Goal: Task Accomplishment & Management: Manage account settings

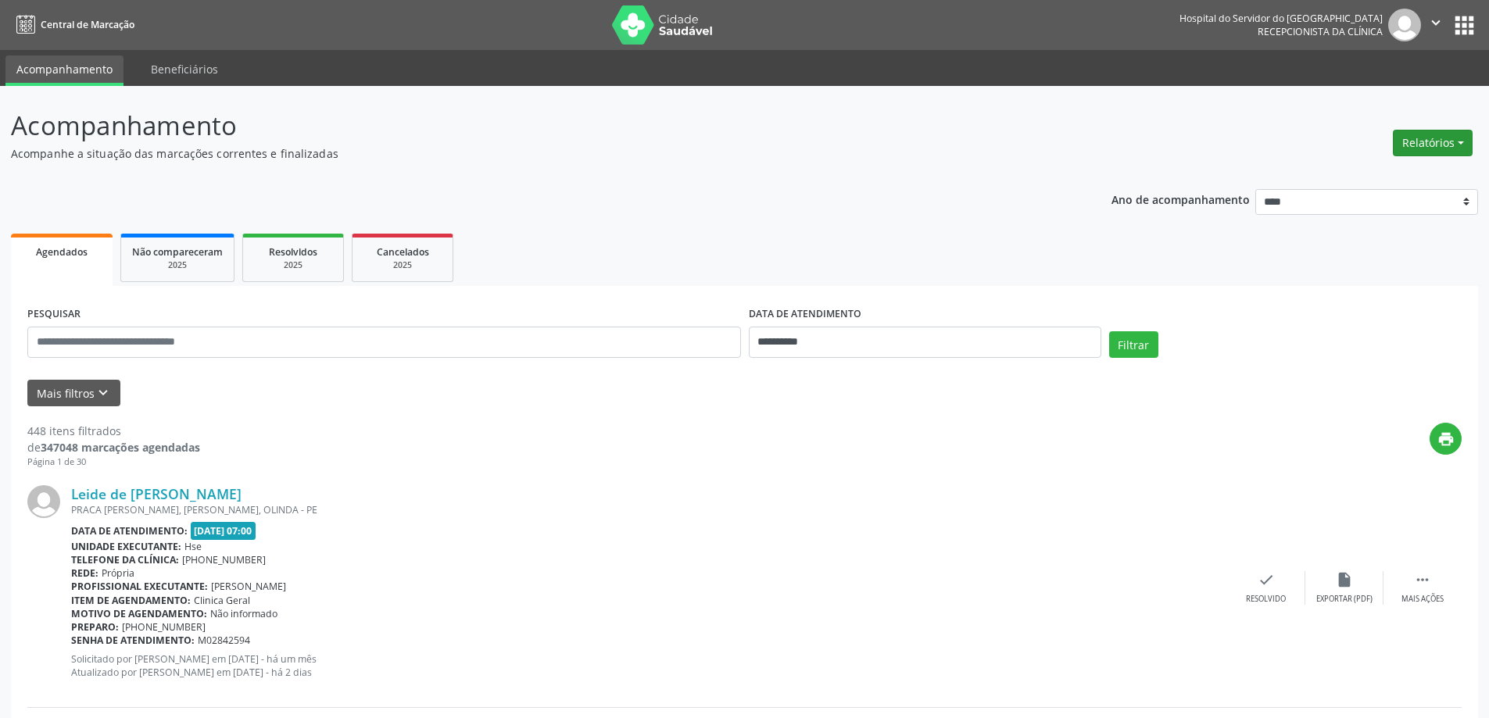
click at [1426, 152] on button "Relatórios" at bounding box center [1433, 143] width 80 height 27
click at [87, 387] on button "Mais filtros keyboard_arrow_down" at bounding box center [73, 393] width 93 height 27
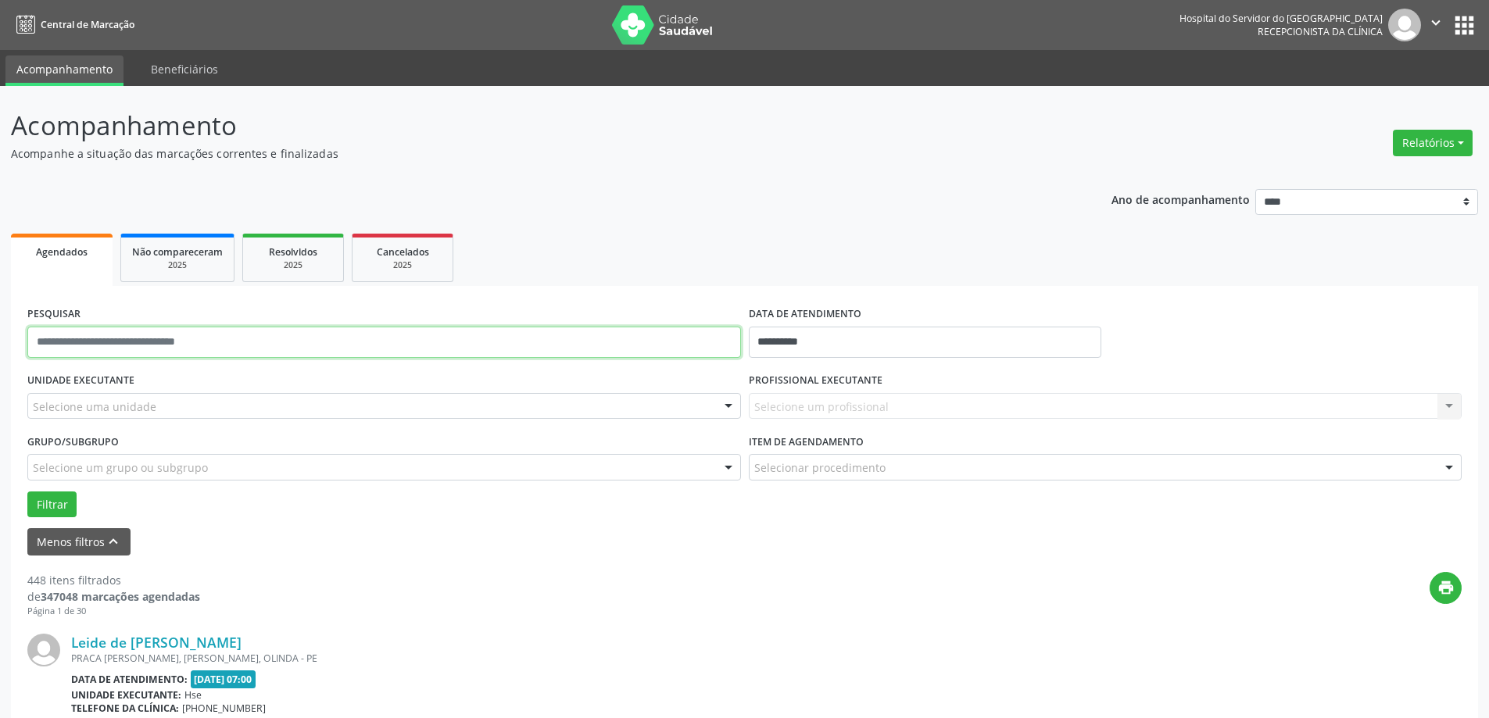
click at [130, 338] on input "text" at bounding box center [384, 342] width 714 height 31
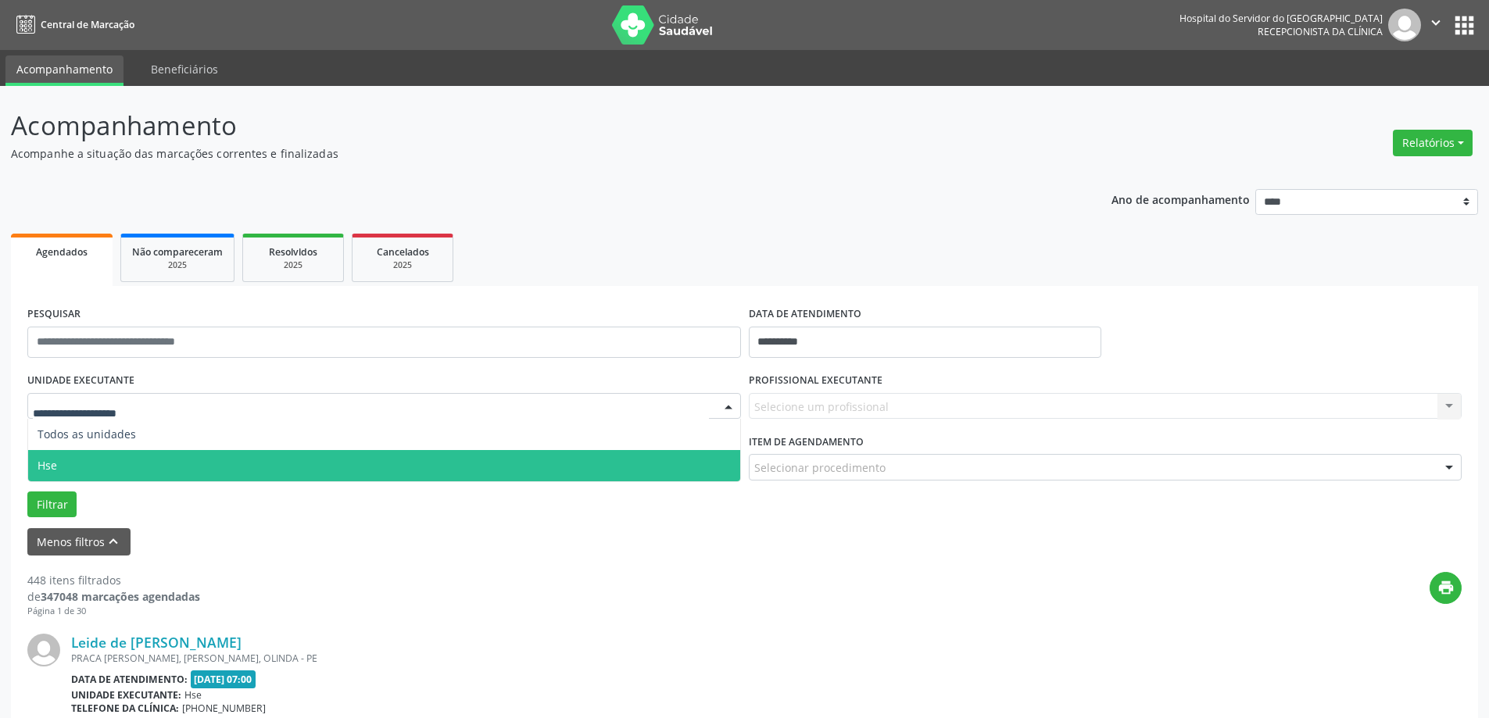
click at [96, 453] on span "Hse" at bounding box center [384, 465] width 712 height 31
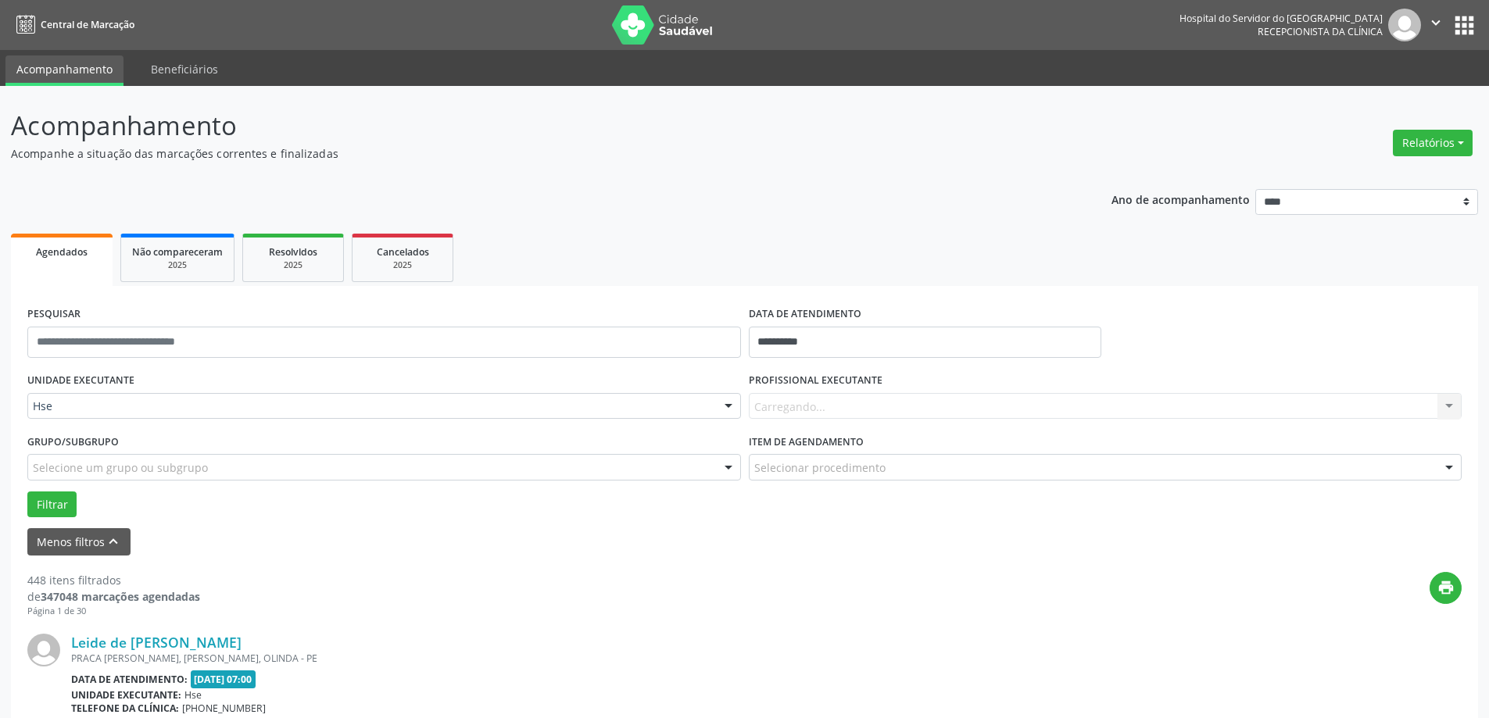
click at [832, 406] on div "Carregando... Nenhum resultado encontrado para: " " Não há nenhuma opção para s…" at bounding box center [1106, 406] width 714 height 27
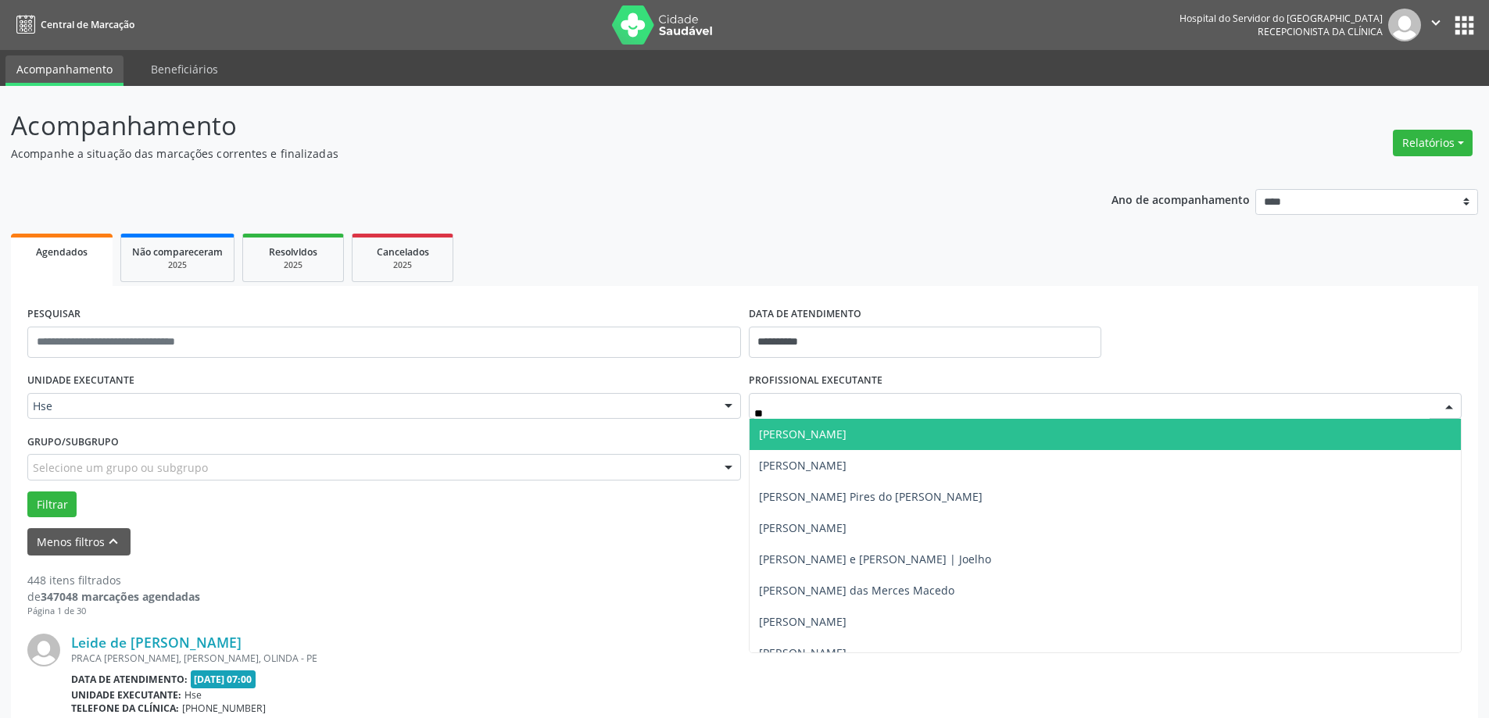
type input "*"
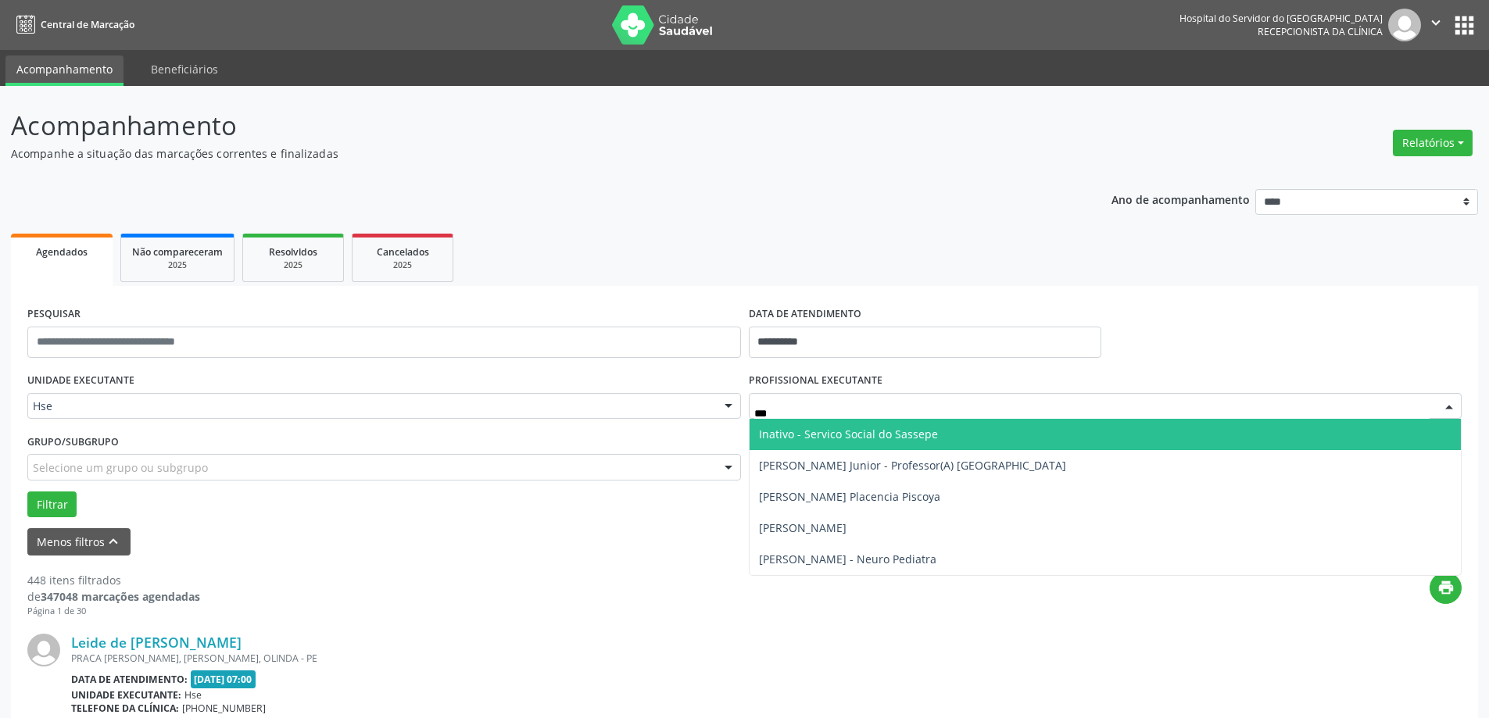
type input "****"
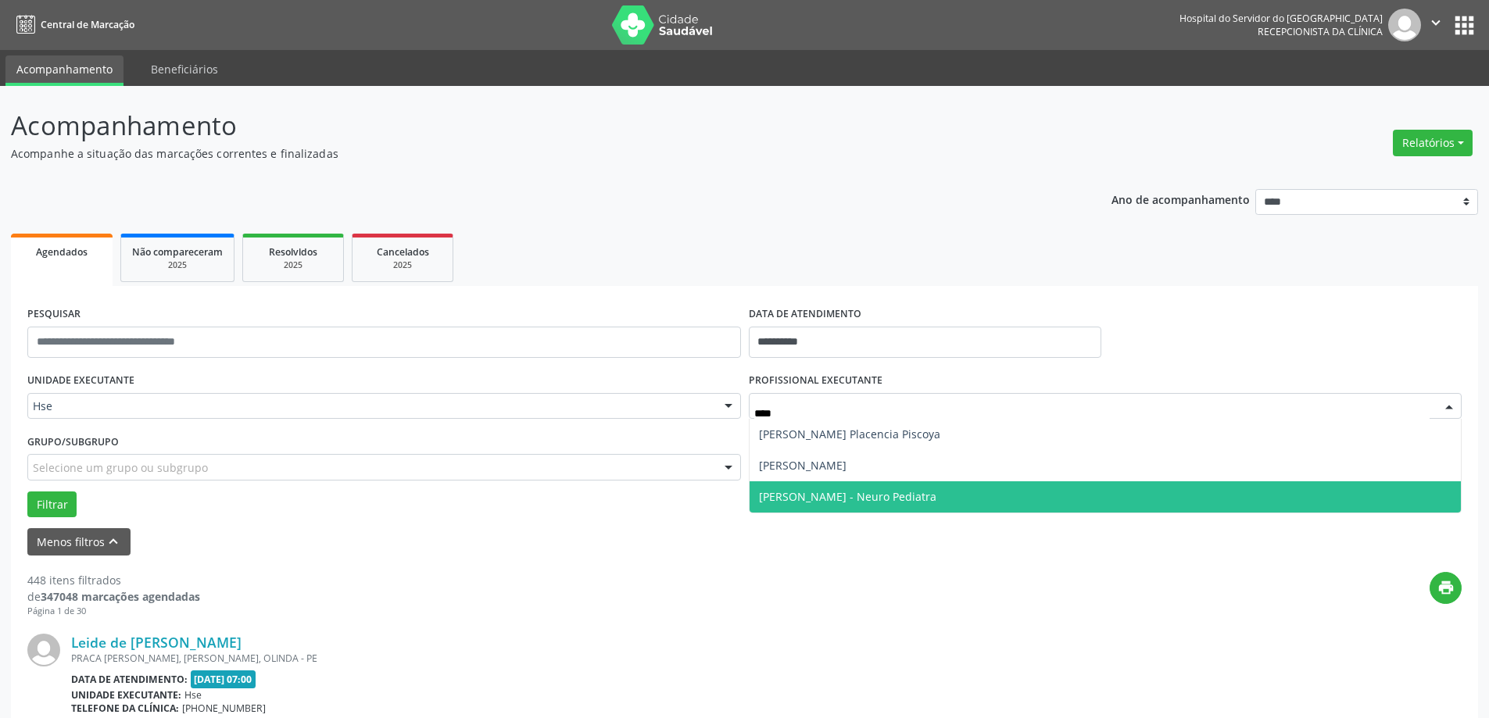
click at [860, 489] on span "[PERSON_NAME] - Neuro Pediatra" at bounding box center [847, 496] width 177 height 15
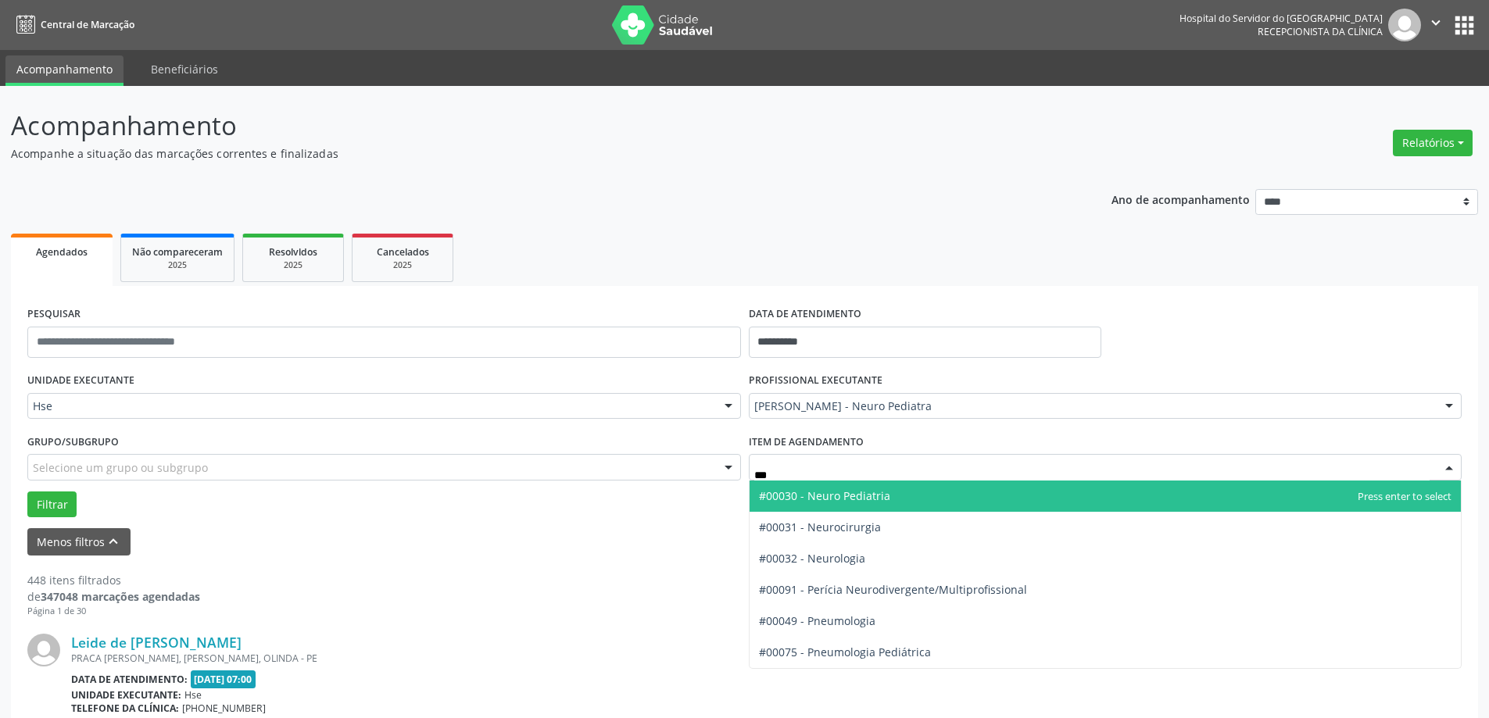
type input "****"
click at [822, 496] on span "#00030 - Neuro Pediatria" at bounding box center [824, 496] width 131 height 15
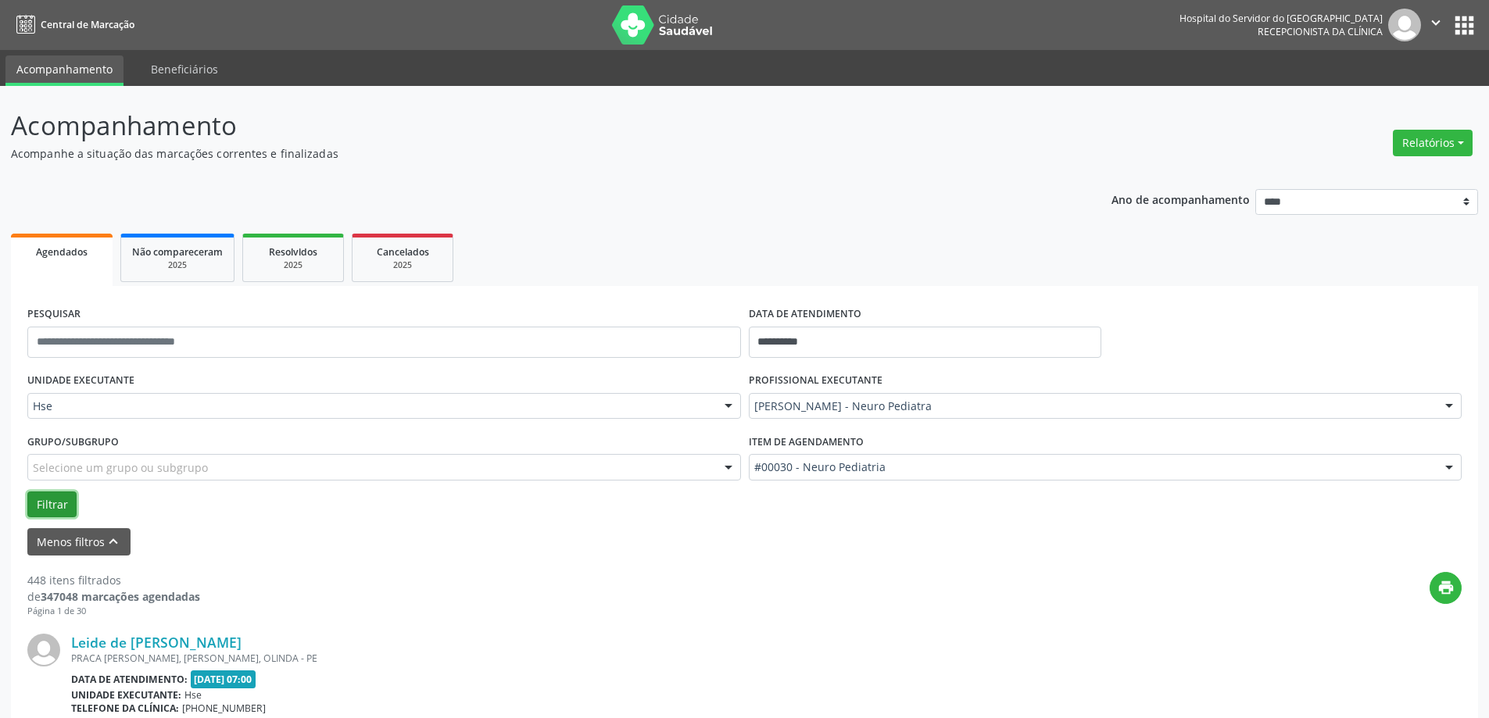
click at [63, 509] on button "Filtrar" at bounding box center [51, 505] width 49 height 27
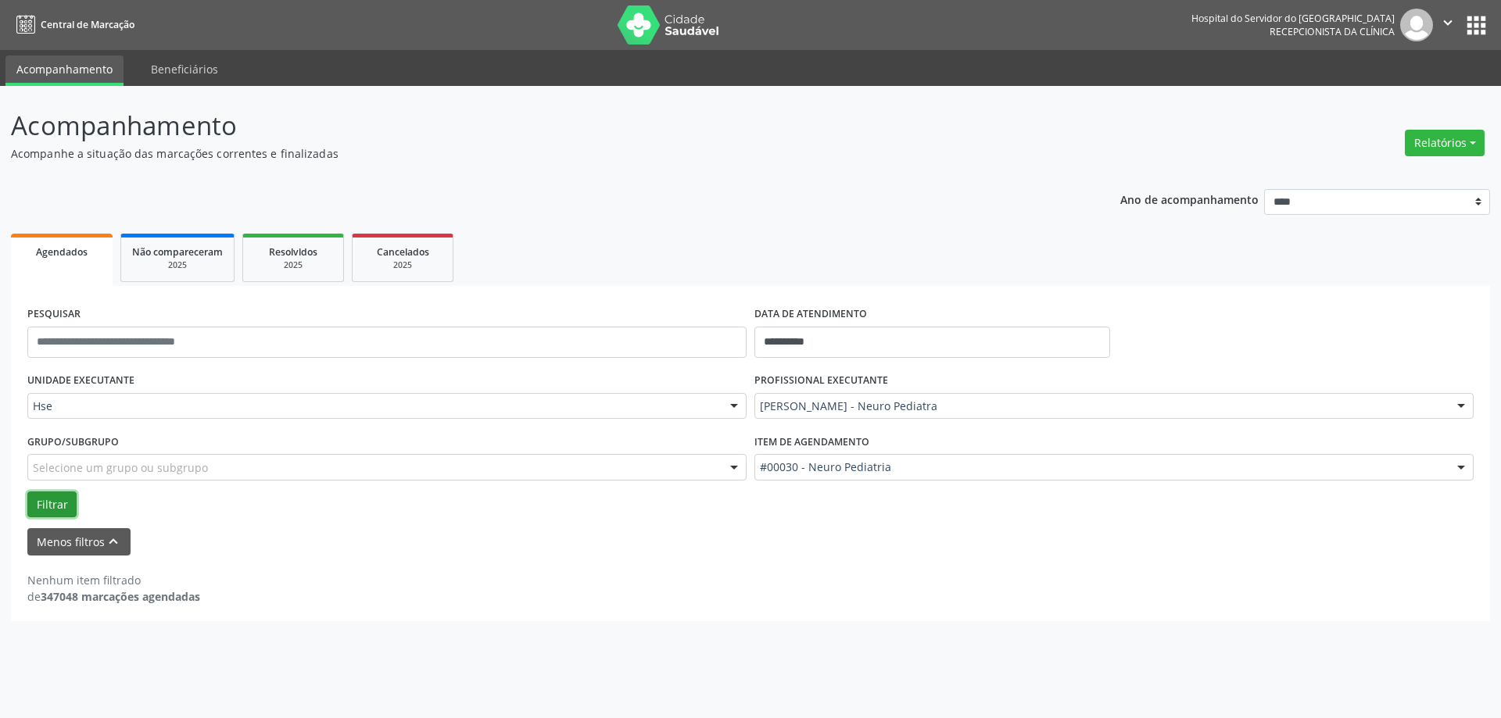
click at [45, 496] on button "Filtrar" at bounding box center [51, 505] width 49 height 27
click at [57, 505] on button "Filtrar" at bounding box center [51, 505] width 49 height 27
click at [64, 505] on button "Filtrar" at bounding box center [51, 505] width 49 height 27
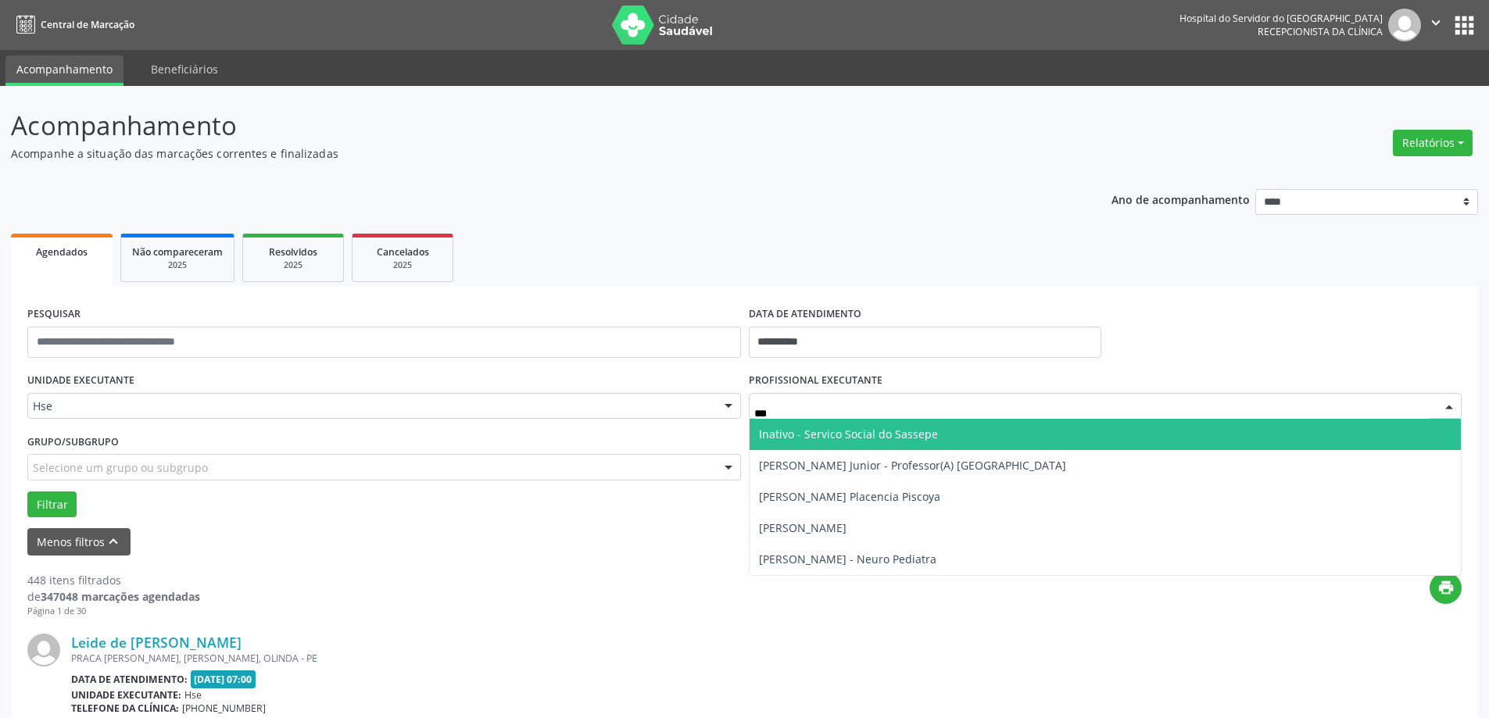
type input "****"
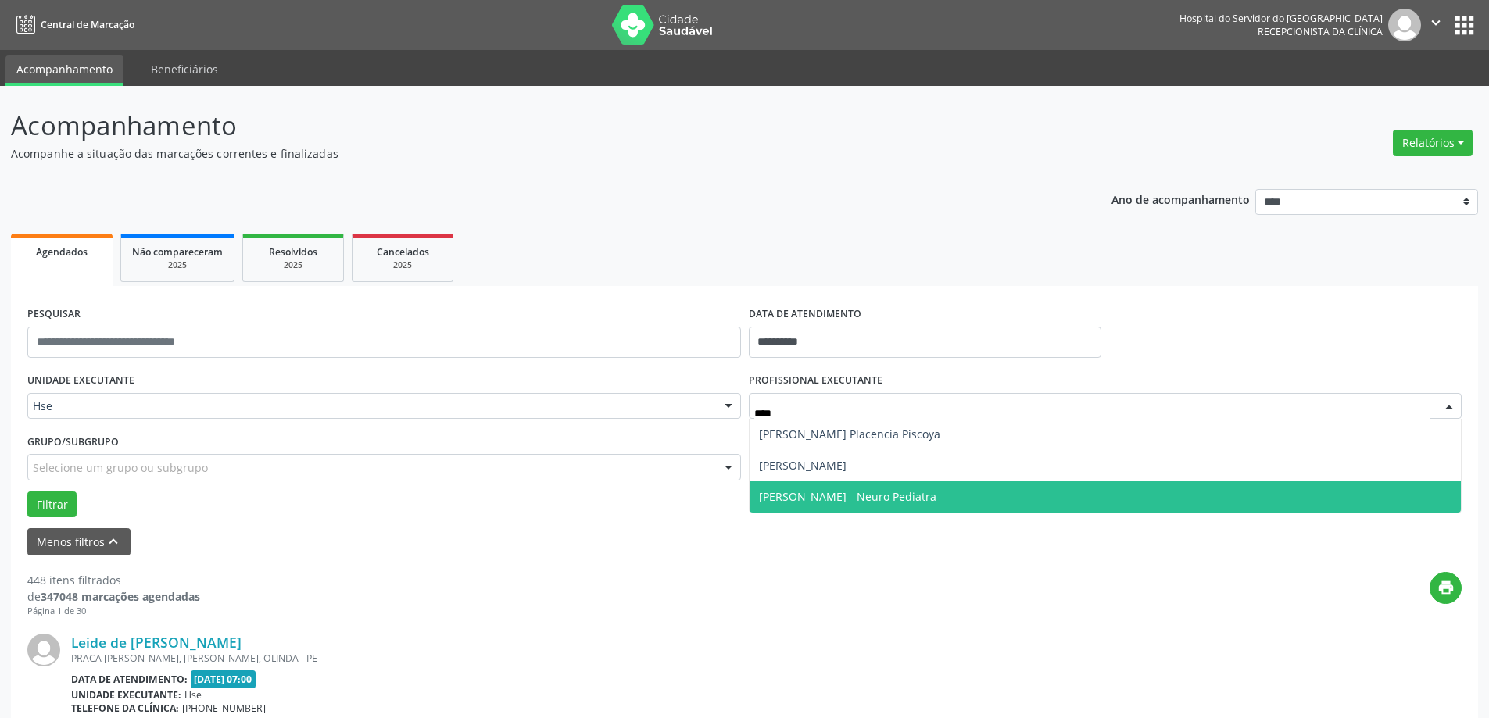
click at [855, 493] on span "[PERSON_NAME] - Neuro Pediatra" at bounding box center [847, 496] width 177 height 15
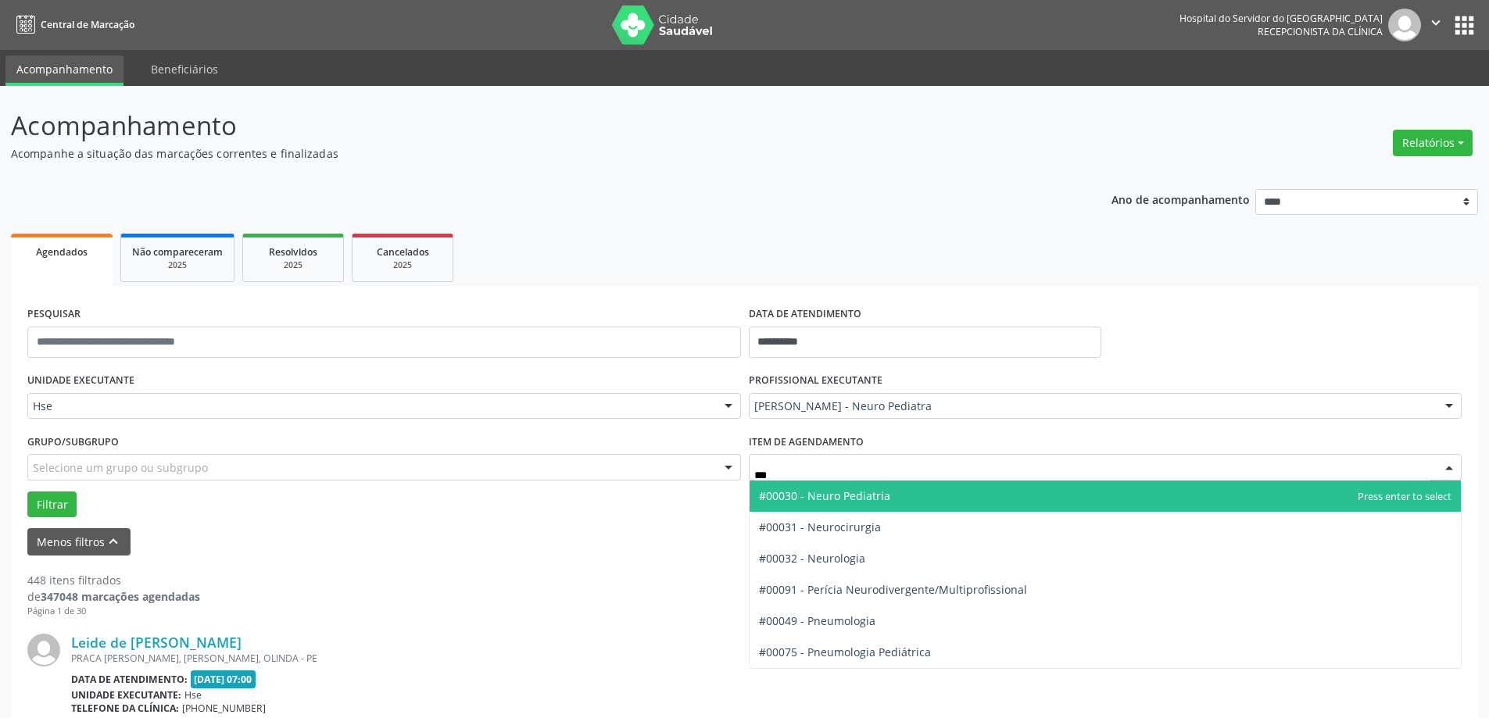
type input "****"
click at [824, 500] on span "#00030 - Neuro Pediatria" at bounding box center [824, 496] width 131 height 15
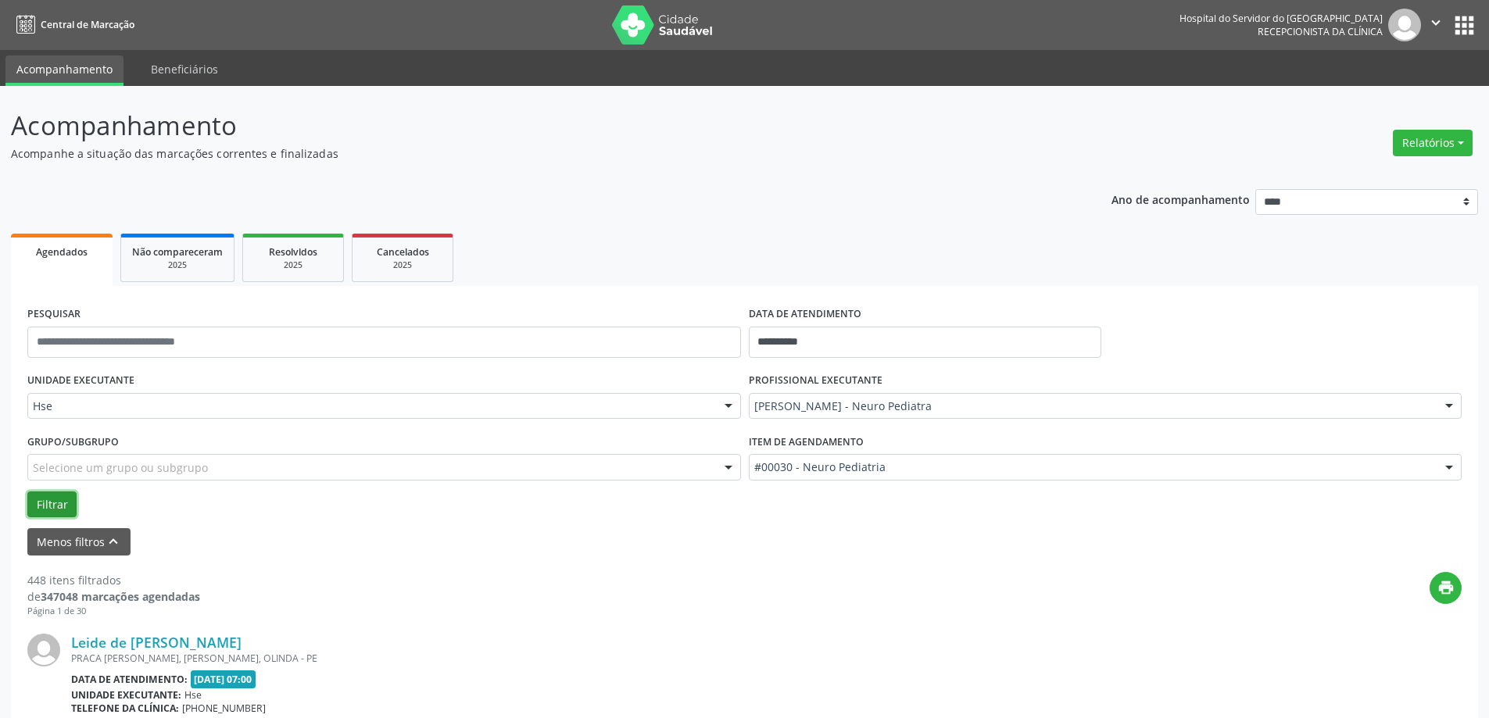
click at [45, 499] on button "Filtrar" at bounding box center [51, 505] width 49 height 27
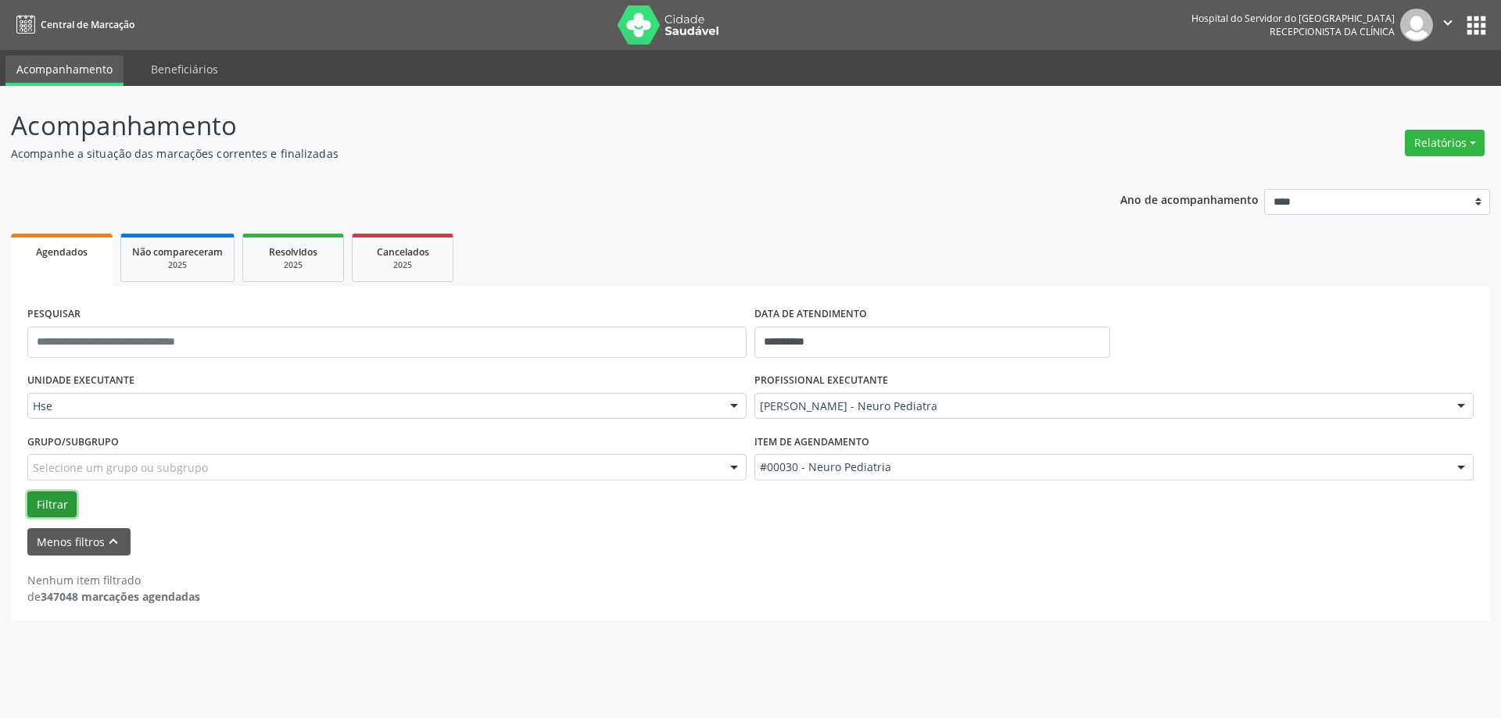
click at [51, 507] on button "Filtrar" at bounding box center [51, 505] width 49 height 27
click at [1451, 159] on div "Relatórios Agendamentos Procedimentos realizados" at bounding box center [1444, 143] width 91 height 38
click at [1448, 138] on button "Relatórios" at bounding box center [1445, 143] width 80 height 27
click at [1355, 181] on link "Agendamentos" at bounding box center [1401, 177] width 168 height 22
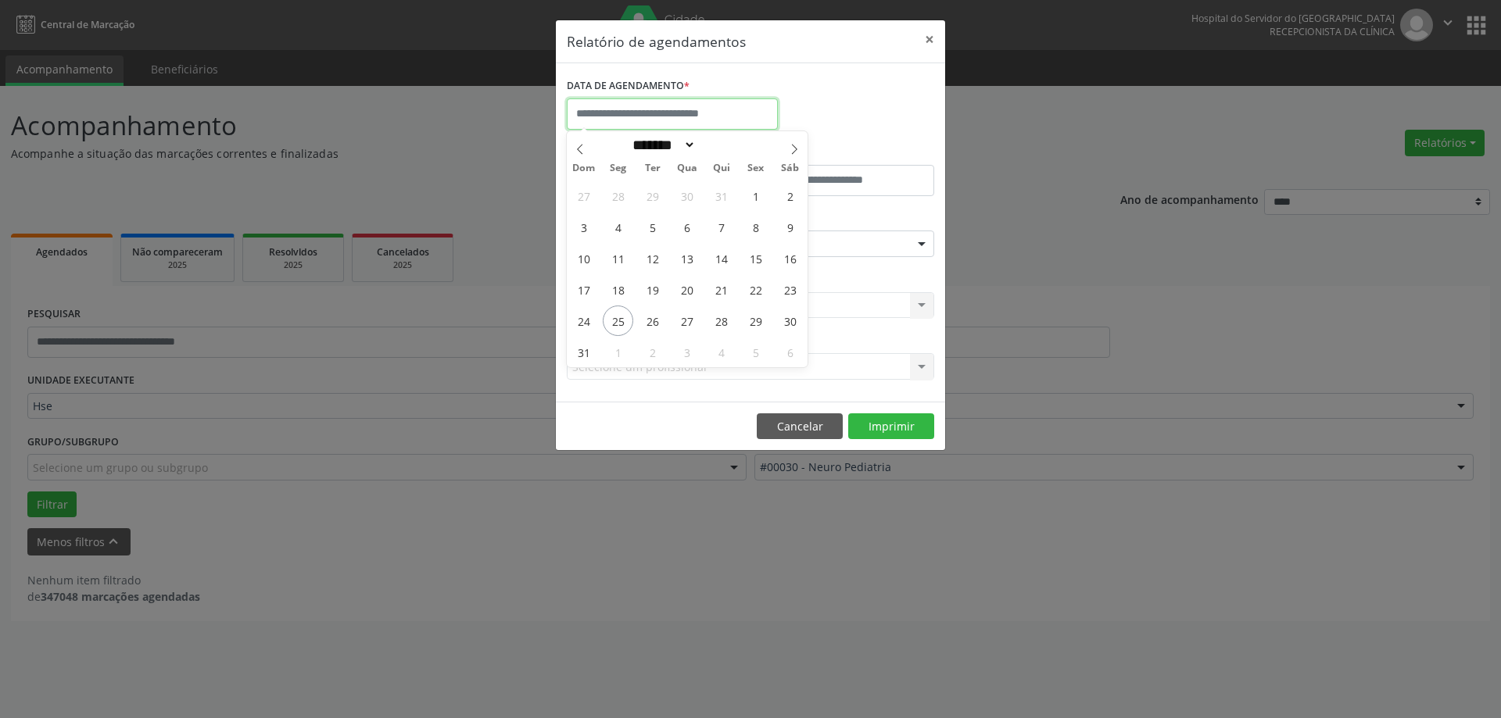
click at [622, 113] on input "text" at bounding box center [672, 113] width 211 height 31
click at [725, 286] on span "21" at bounding box center [721, 289] width 30 height 30
type input "**********"
click at [722, 285] on span "21" at bounding box center [721, 289] width 30 height 30
click at [669, 117] on input "**********" at bounding box center [672, 113] width 211 height 31
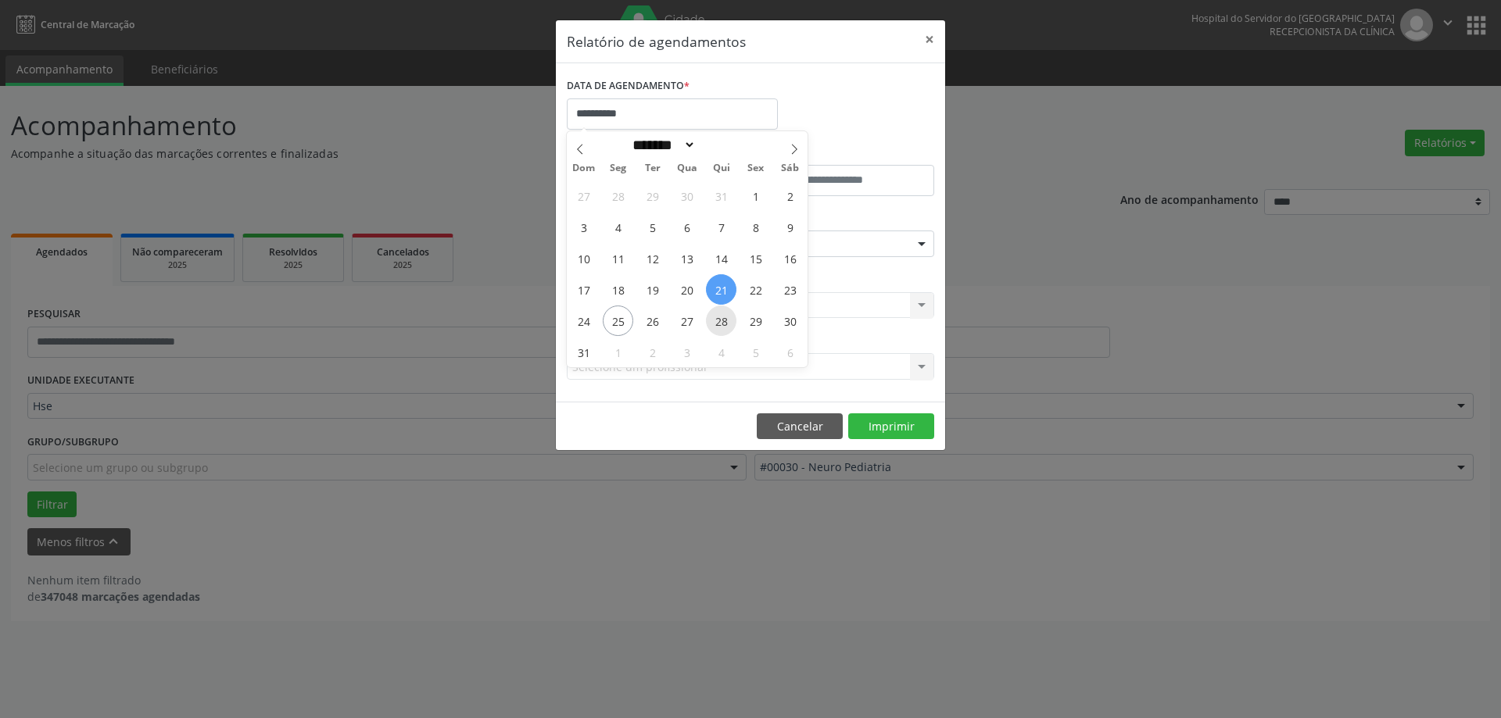
click at [726, 317] on span "28" at bounding box center [721, 321] width 30 height 30
type input "**********"
click at [726, 317] on span "28" at bounding box center [721, 321] width 30 height 30
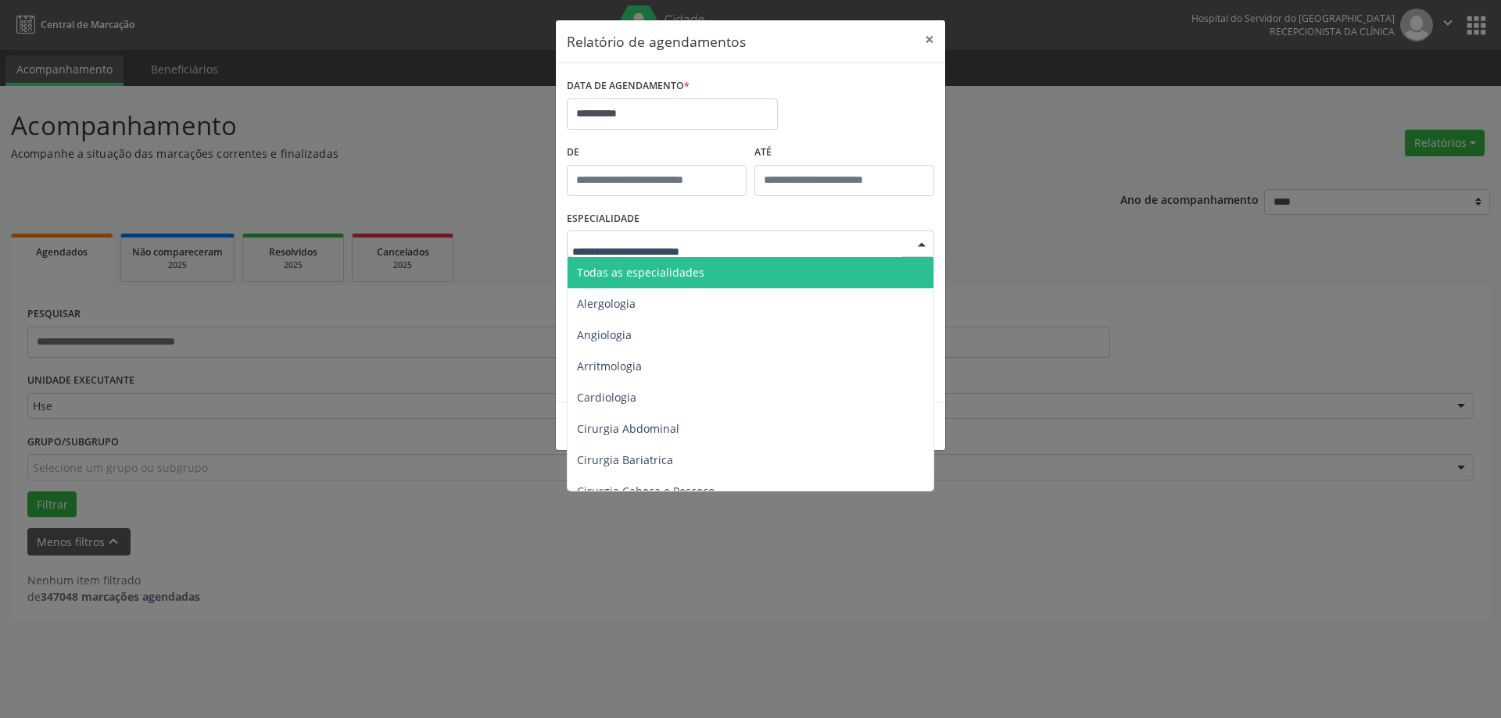
click at [675, 282] on span "Todas as especialidades" at bounding box center [752, 272] width 368 height 31
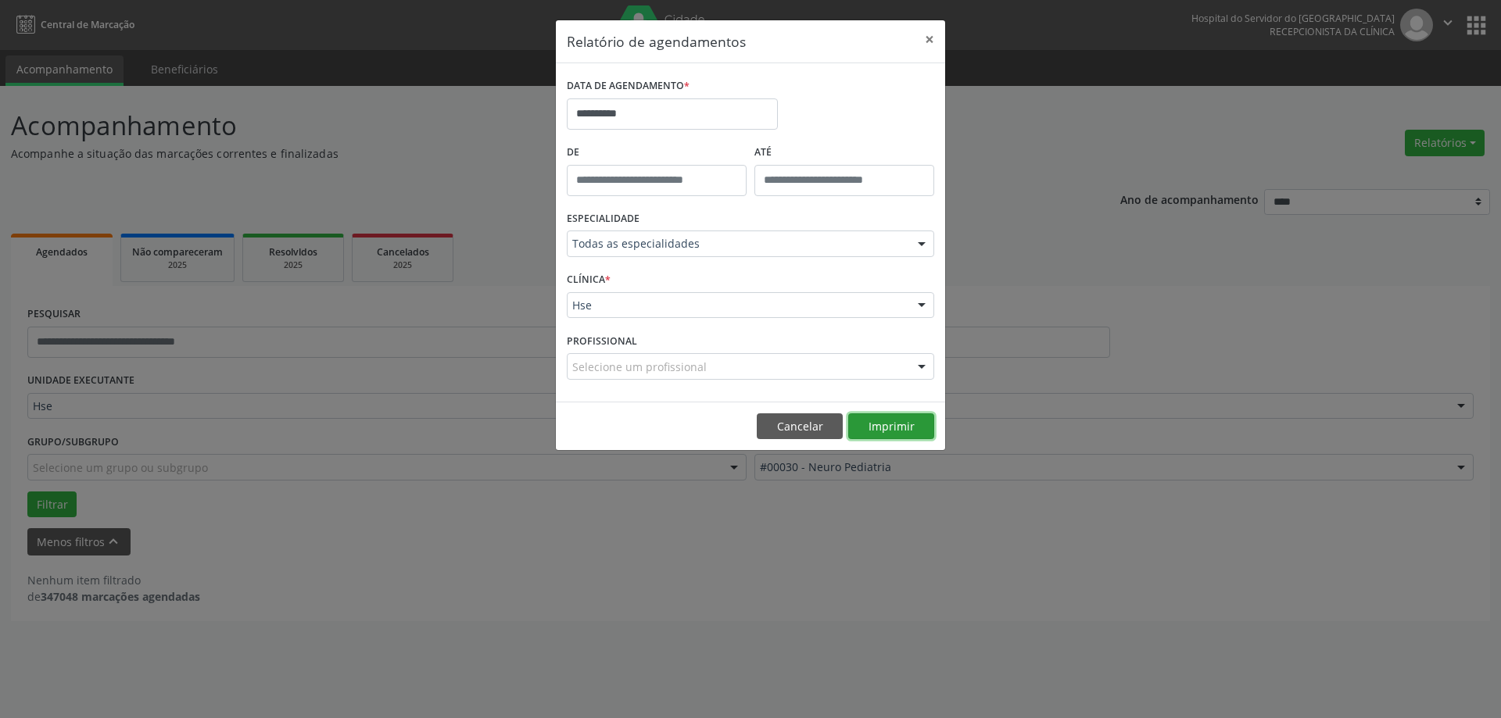
click at [892, 422] on button "Imprimir" at bounding box center [891, 427] width 86 height 27
click at [930, 38] on button "×" at bounding box center [929, 39] width 31 height 38
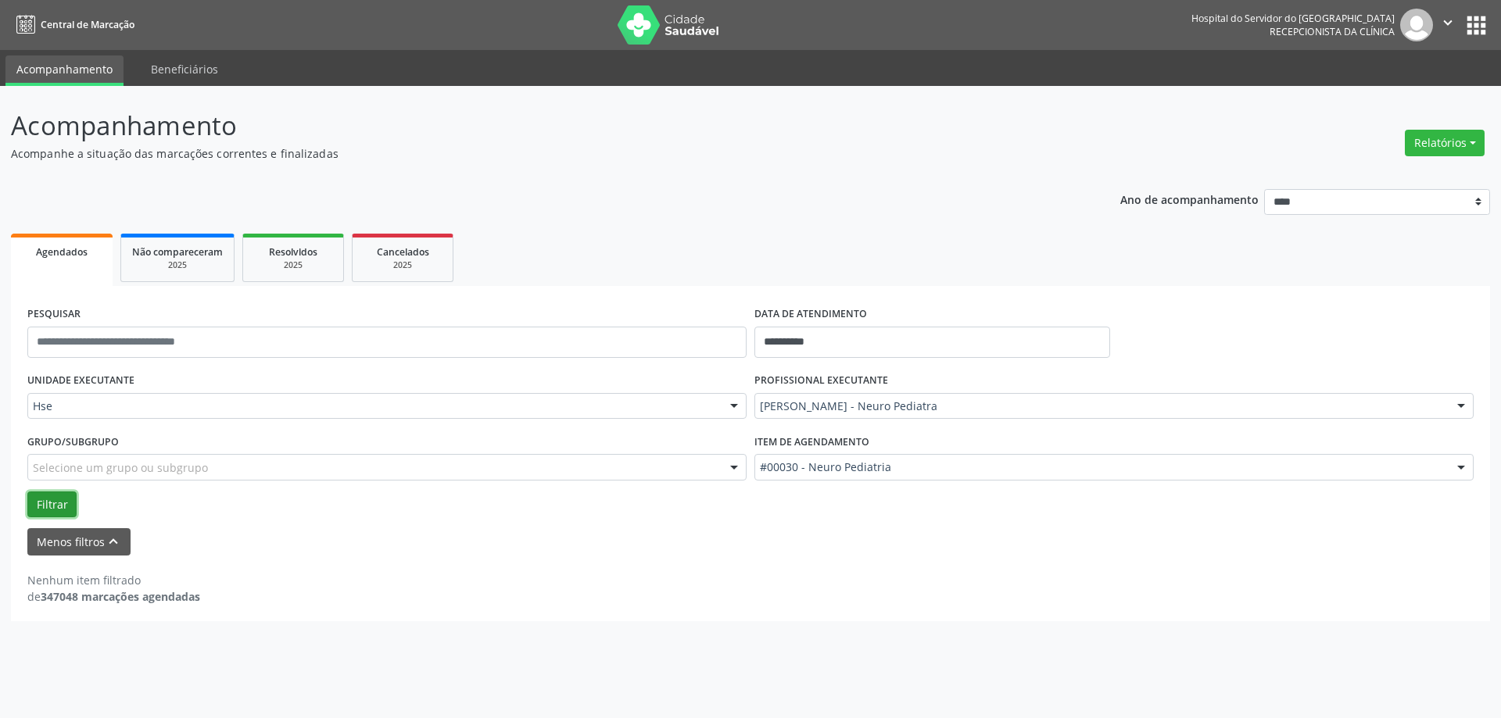
click at [59, 508] on button "Filtrar" at bounding box center [51, 505] width 49 height 27
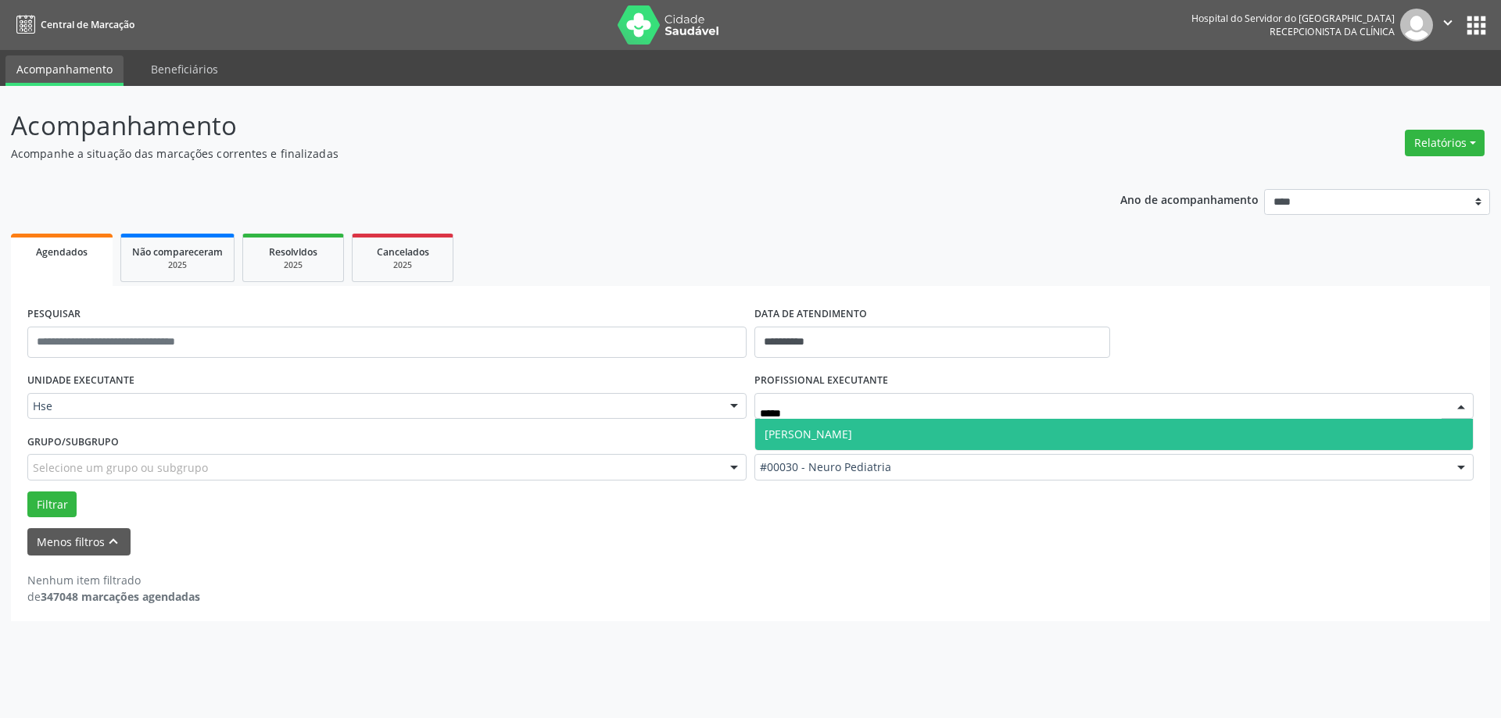
type input "******"
click at [800, 424] on span "[PERSON_NAME]" at bounding box center [1114, 434] width 718 height 31
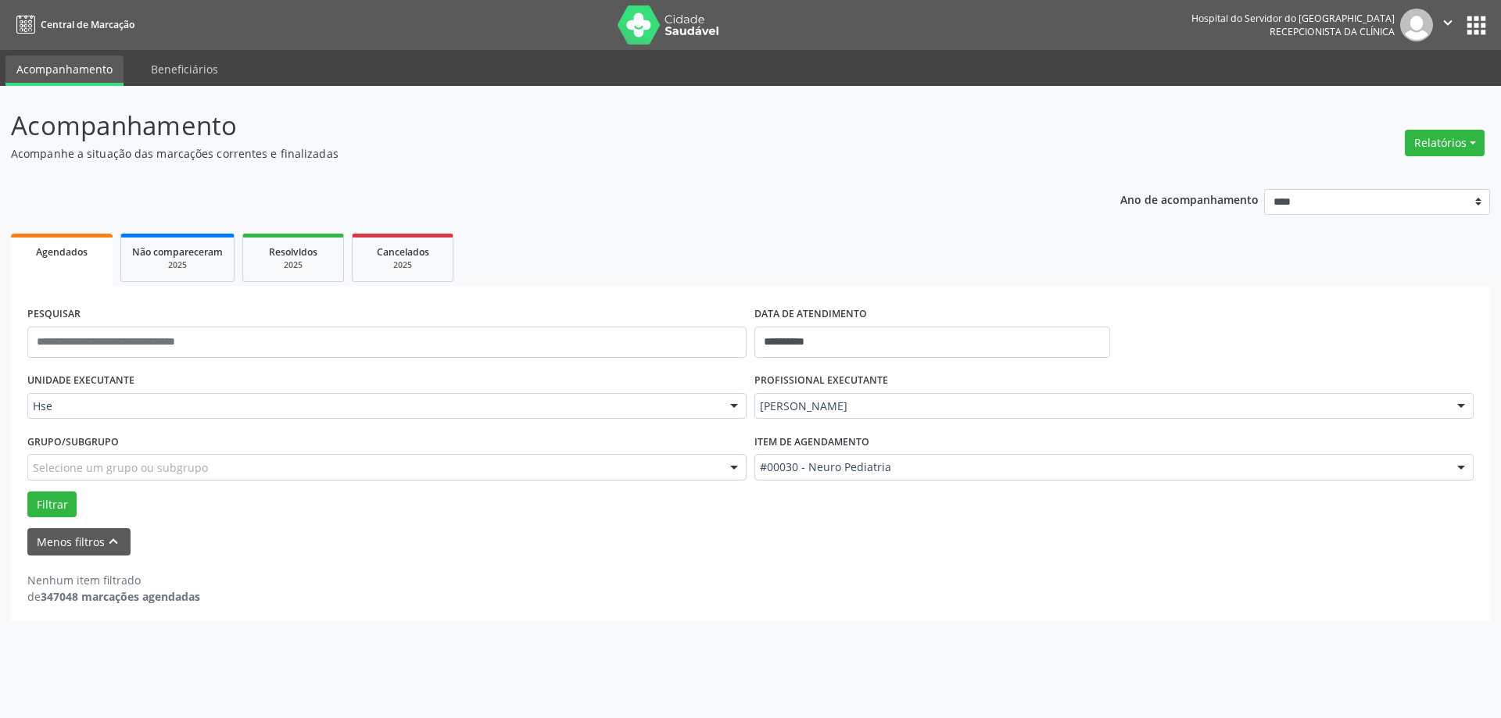
click at [807, 451] on label "Item de agendamento" at bounding box center [811, 442] width 115 height 24
click at [807, 455] on div "#00030 - Neuro Pediatria" at bounding box center [1113, 467] width 719 height 27
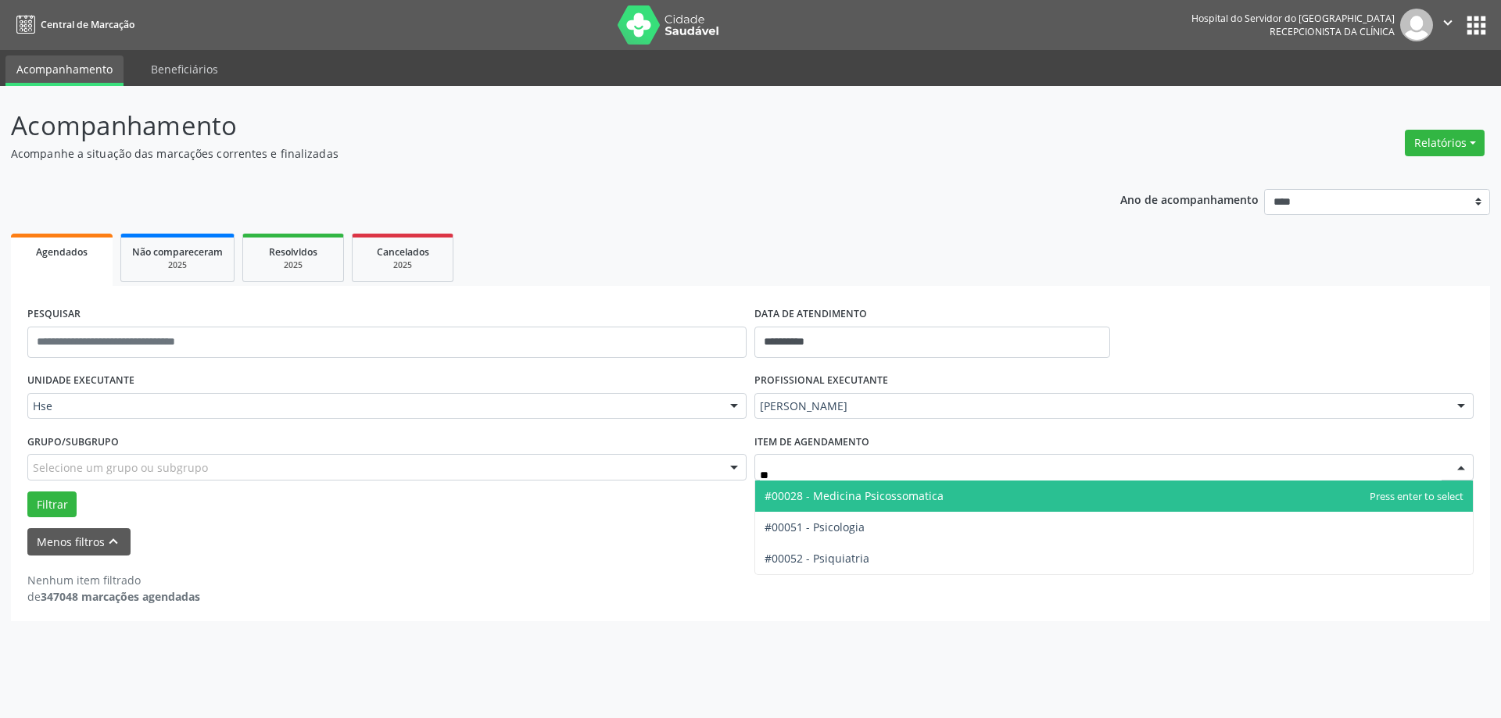
type input "***"
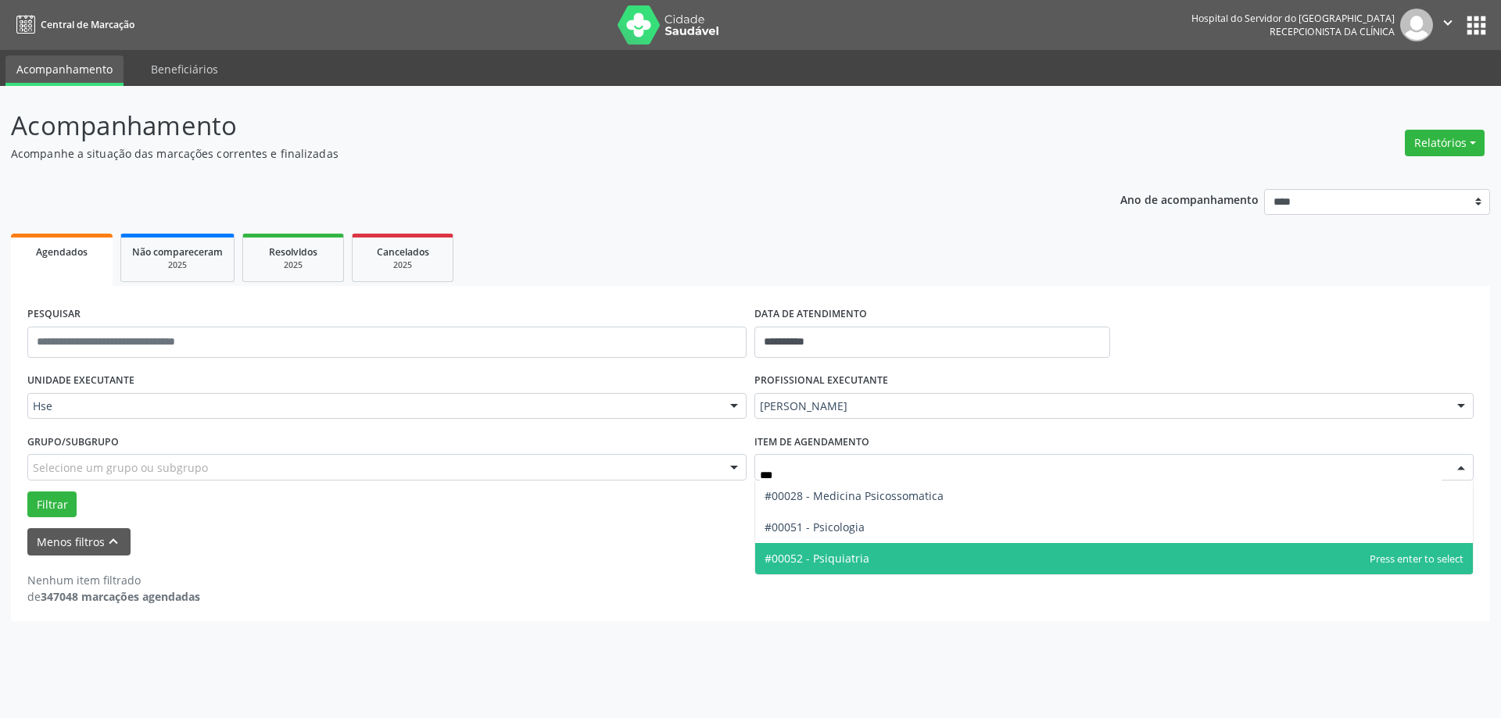
click at [835, 559] on span "#00052 - Psiquiatria" at bounding box center [816, 558] width 105 height 15
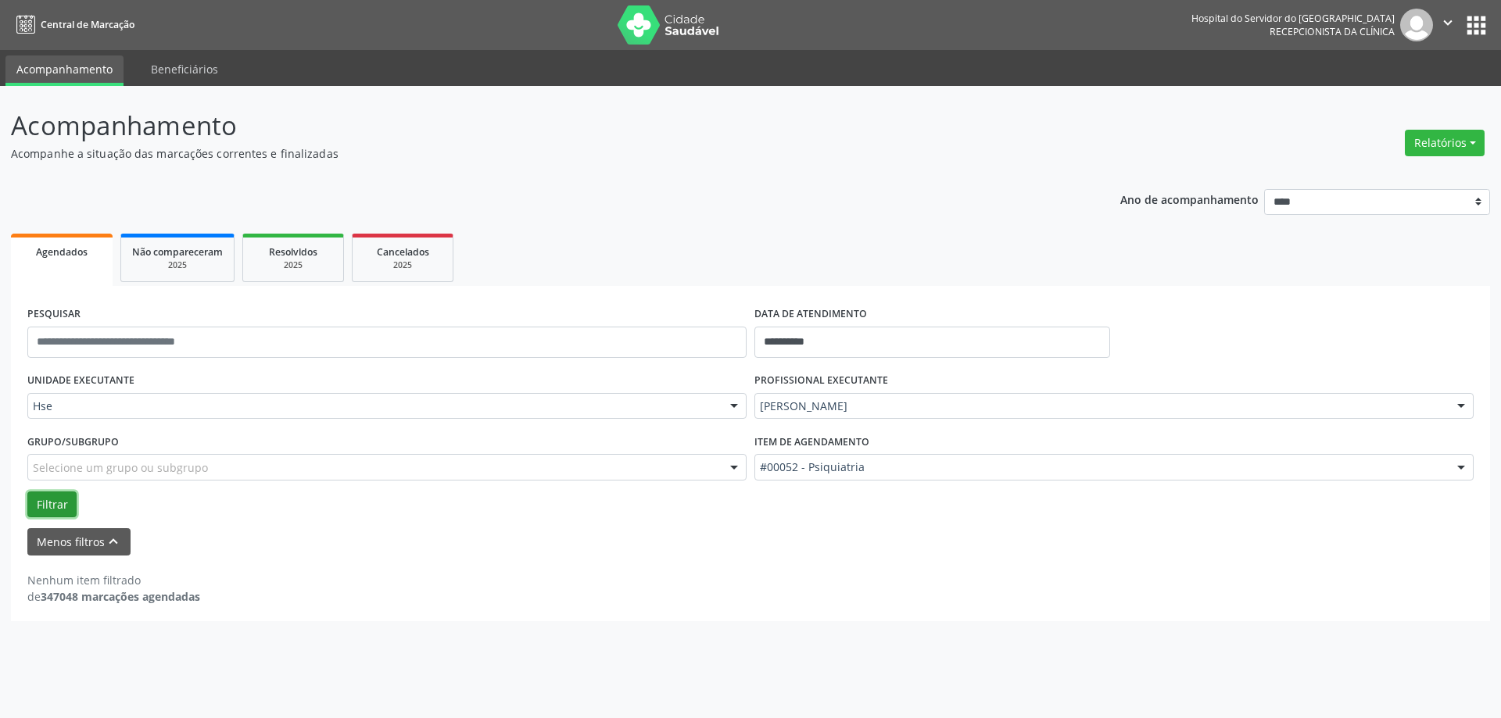
click at [63, 510] on button "Filtrar" at bounding box center [51, 505] width 49 height 27
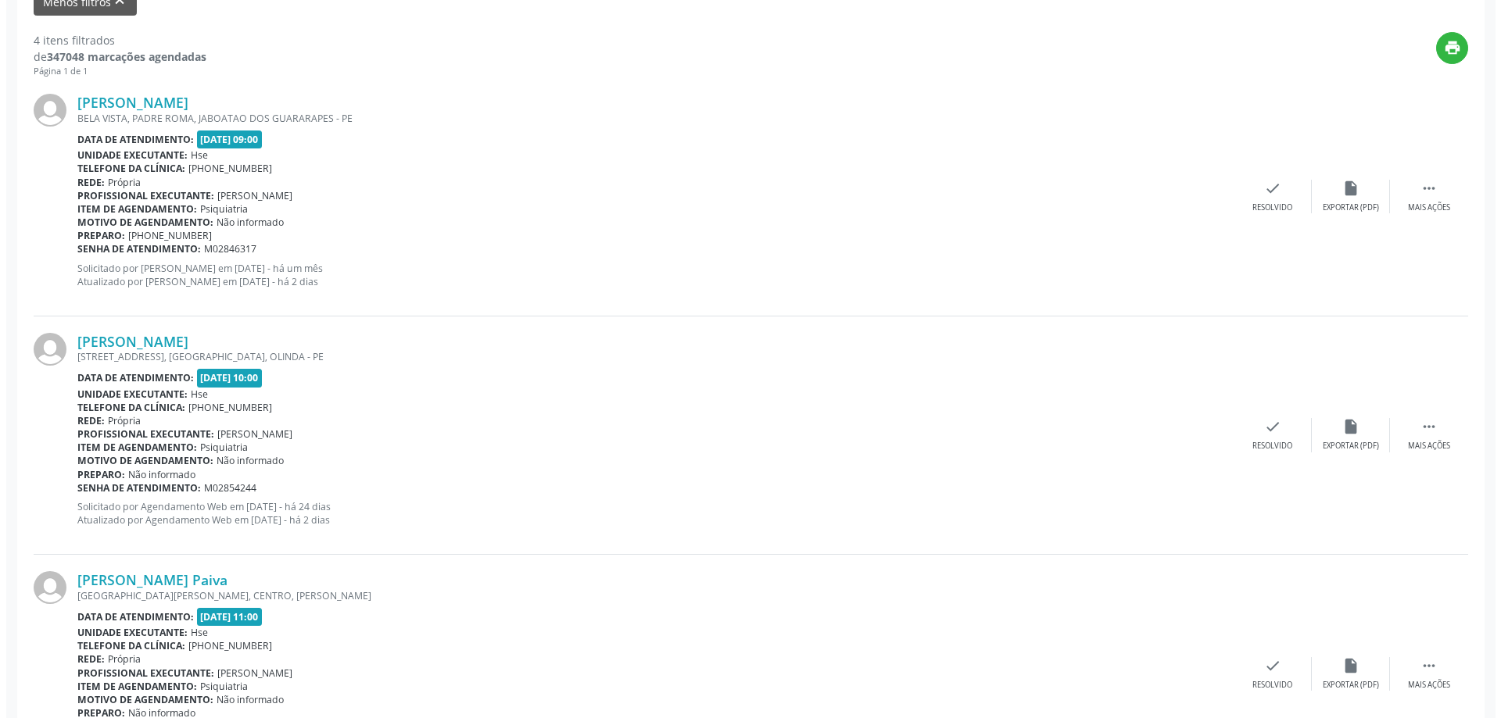
scroll to position [704, 0]
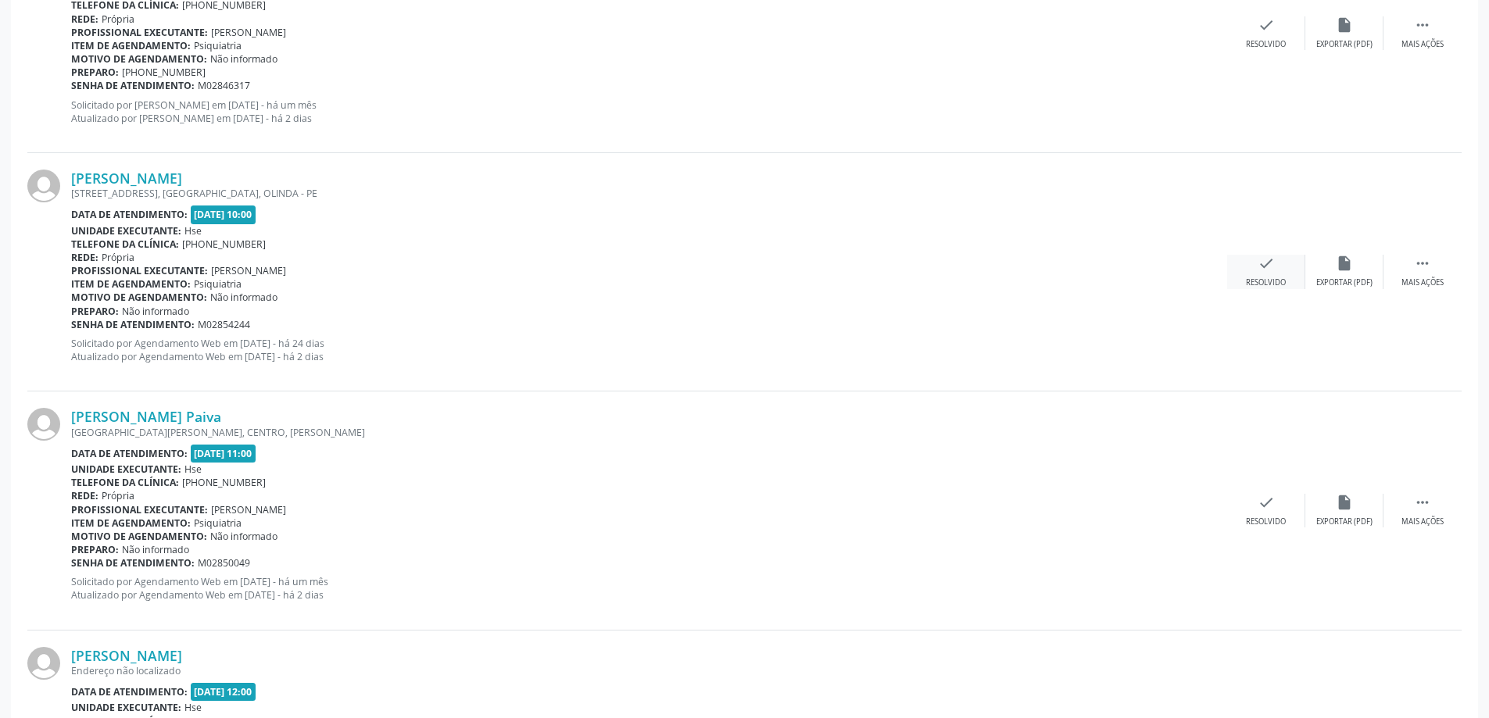
click at [1259, 277] on div "Resolvido" at bounding box center [1266, 282] width 40 height 11
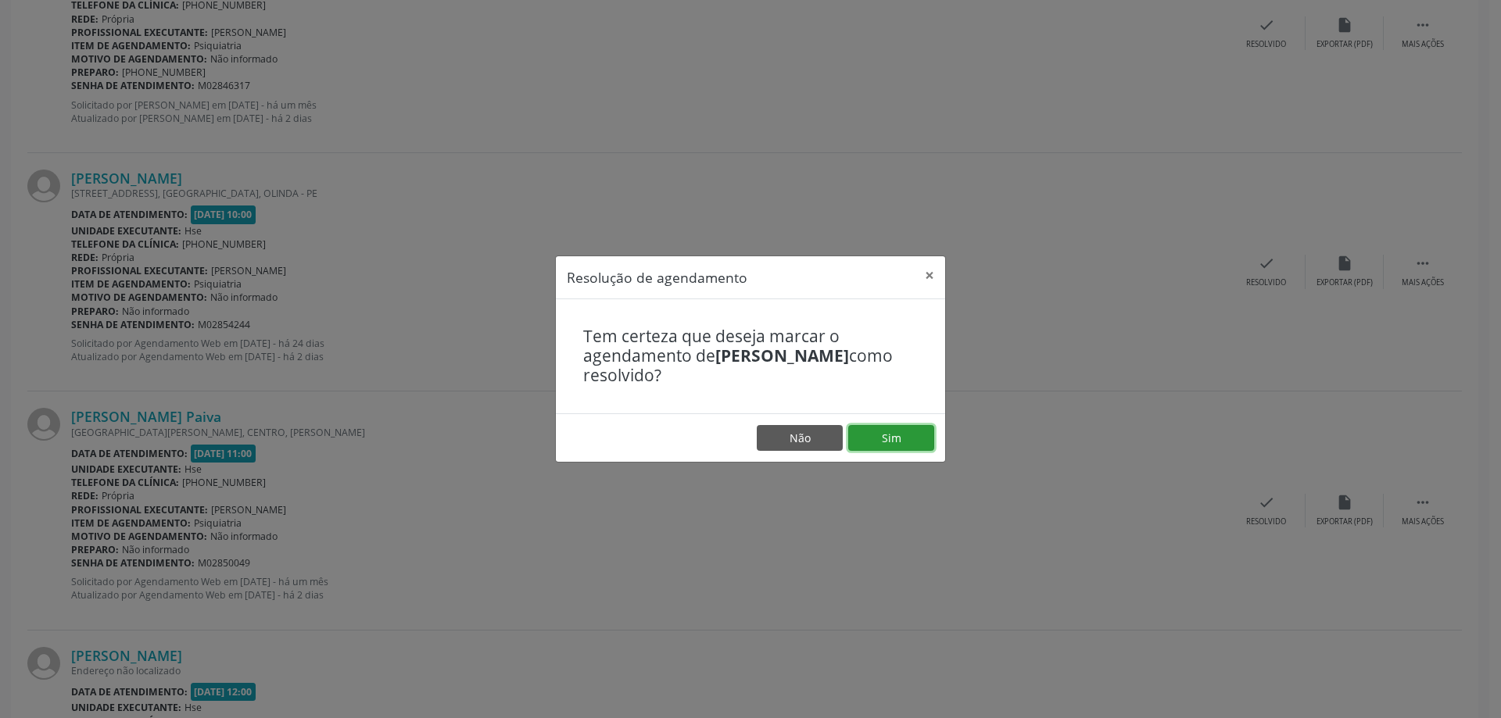
click at [903, 432] on button "Sim" at bounding box center [891, 438] width 86 height 27
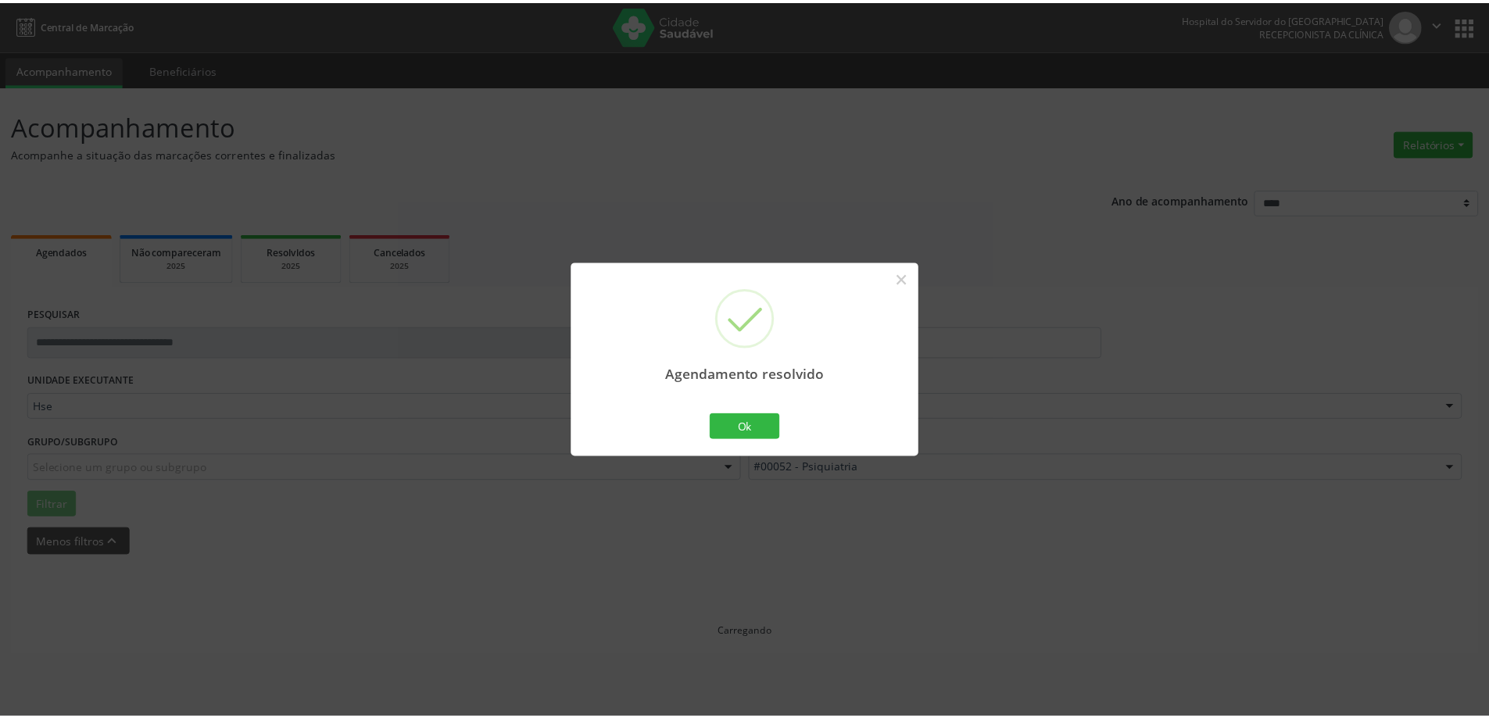
scroll to position [0, 0]
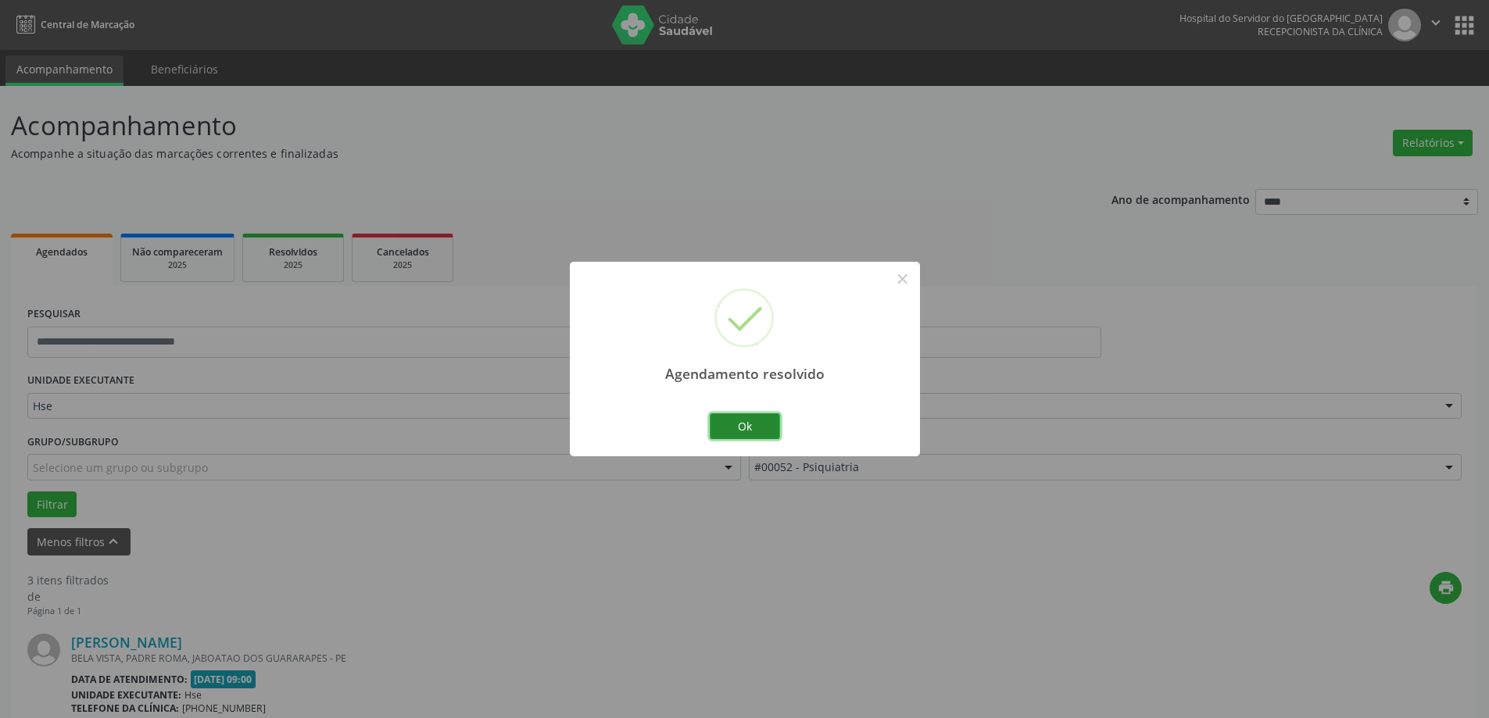
click at [752, 418] on button "Ok" at bounding box center [745, 427] width 70 height 27
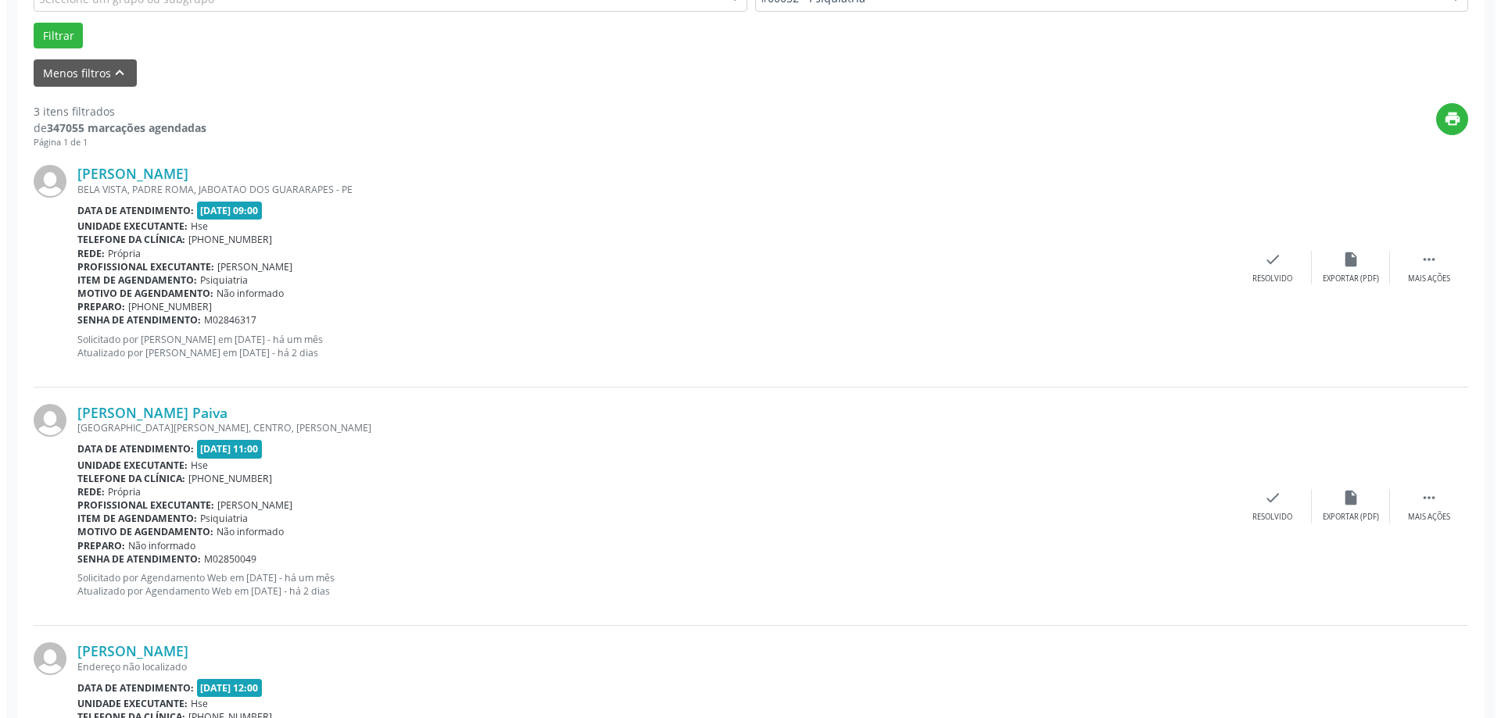
scroll to position [643, 0]
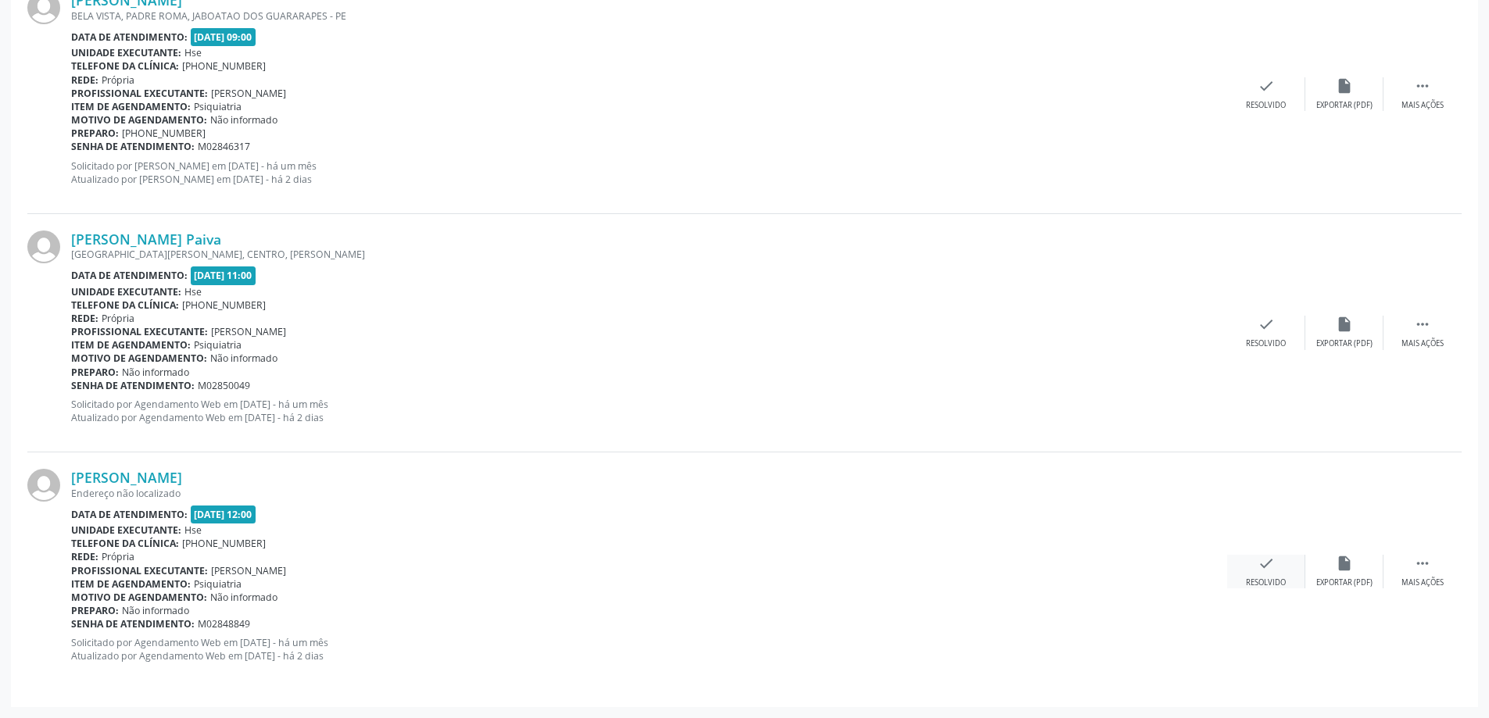
click at [1264, 570] on icon "check" at bounding box center [1266, 563] width 17 height 17
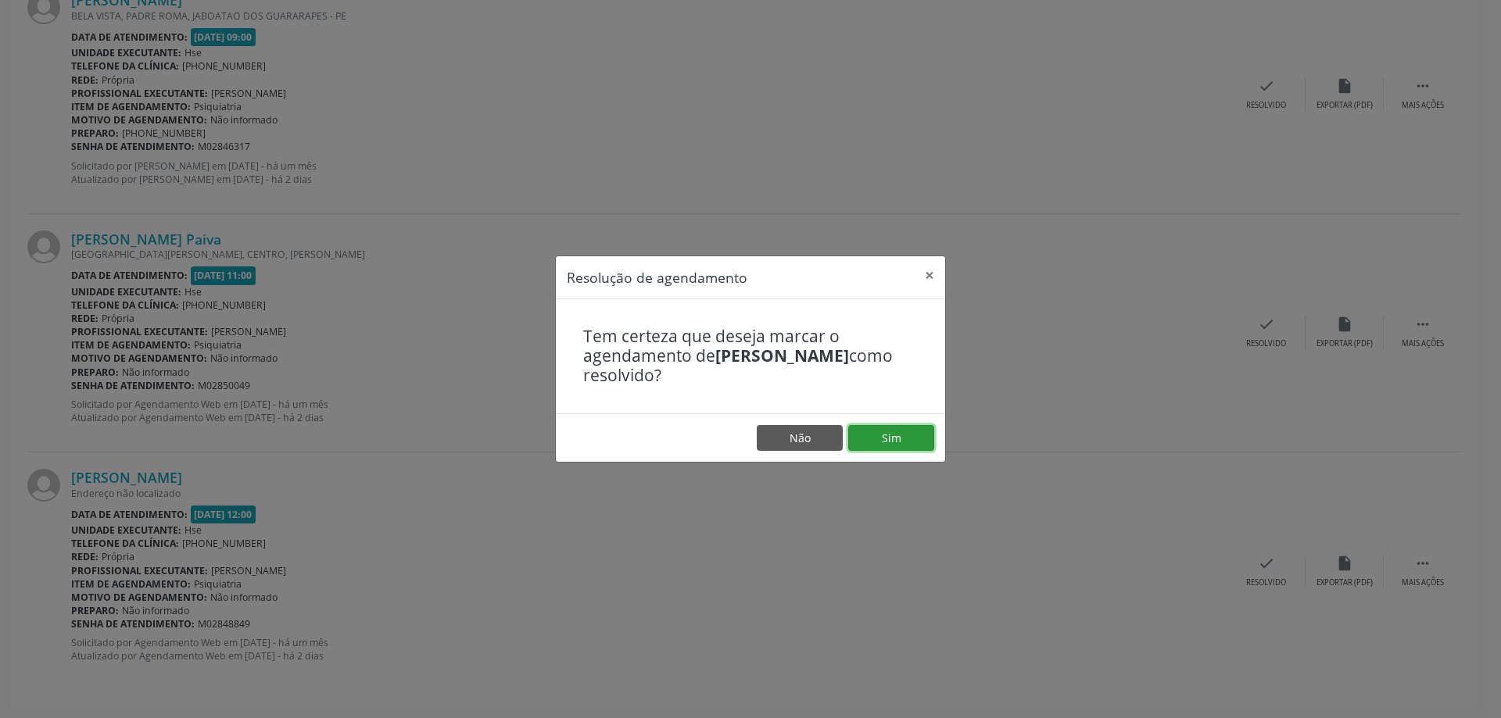
click at [887, 433] on button "Sim" at bounding box center [891, 438] width 86 height 27
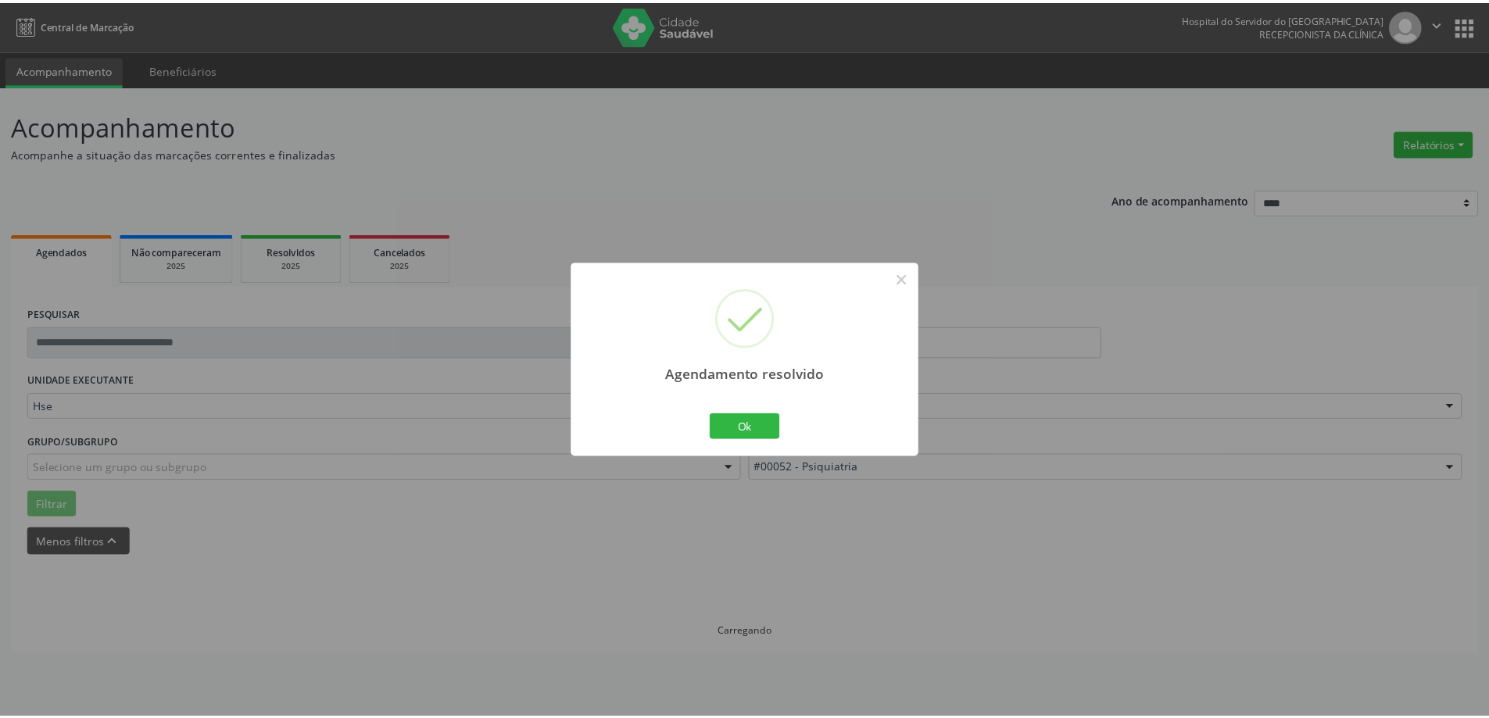
scroll to position [0, 0]
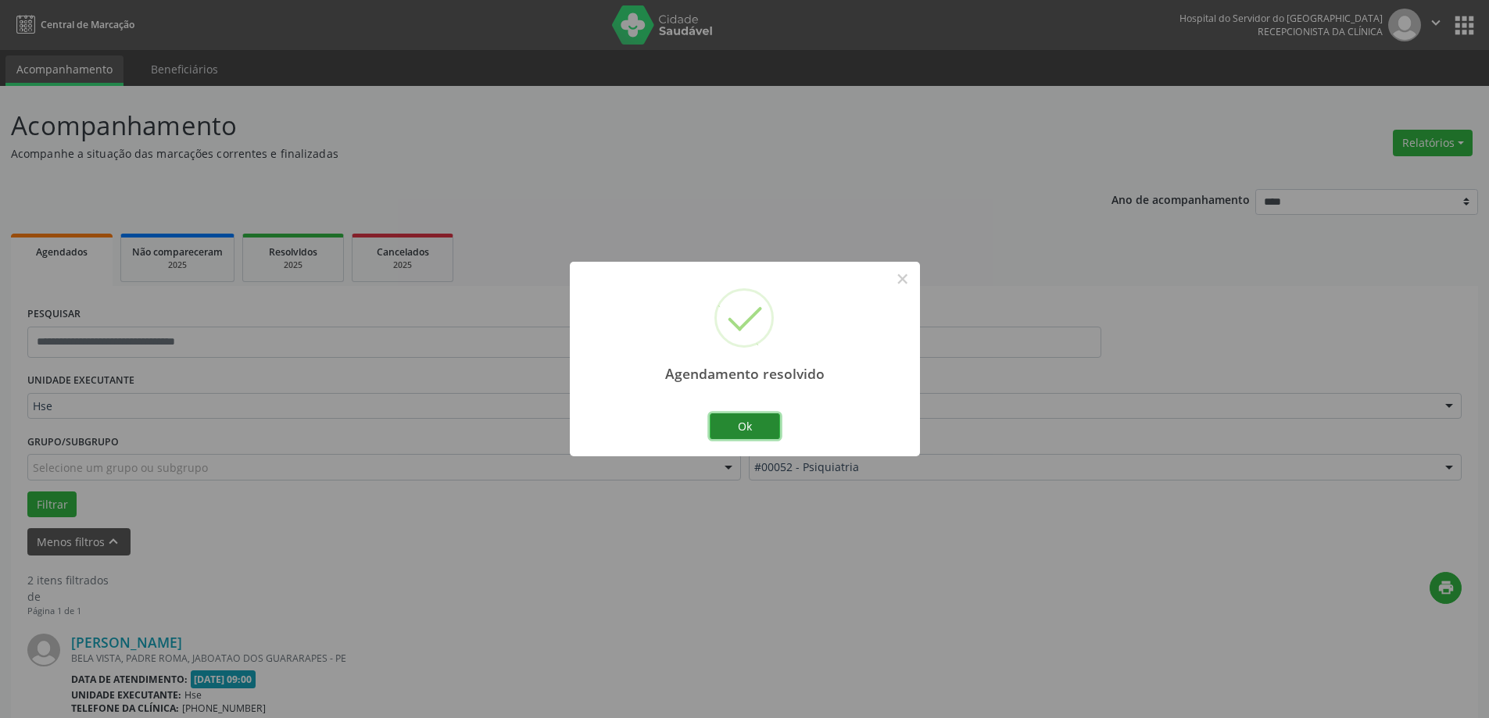
click at [756, 430] on button "Ok" at bounding box center [745, 427] width 70 height 27
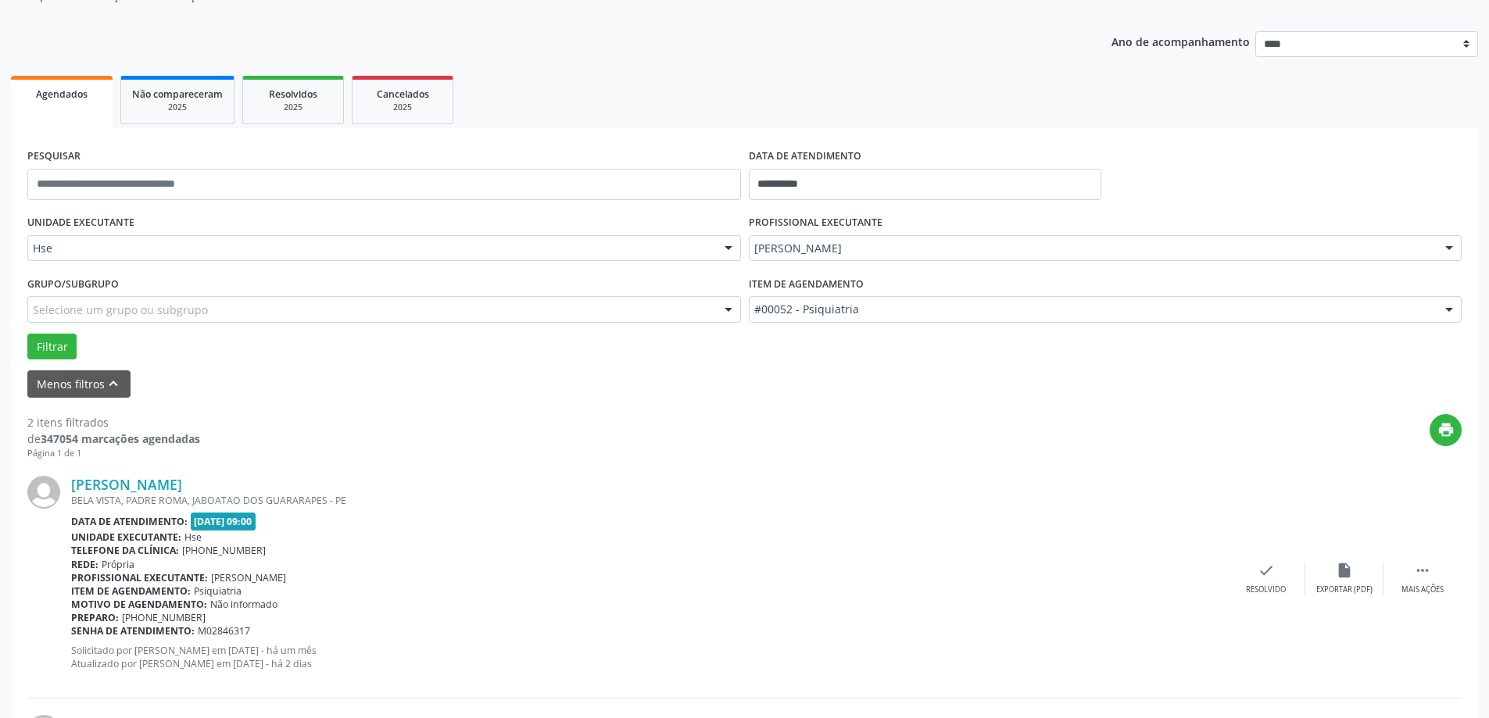
scroll to position [313, 0]
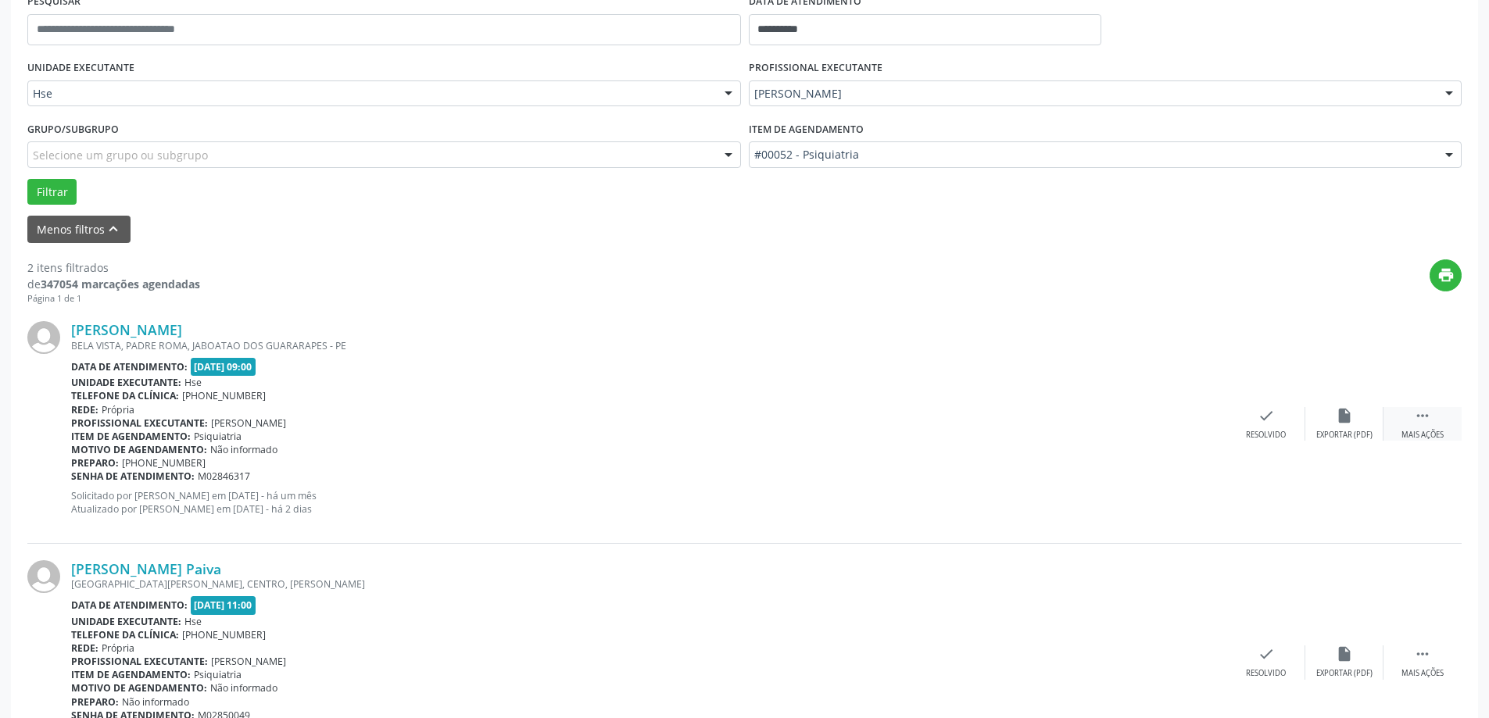
click at [1421, 431] on div "Mais ações" at bounding box center [1423, 435] width 42 height 11
click at [1332, 418] on div "alarm_off Não compareceu" at bounding box center [1344, 424] width 78 height 34
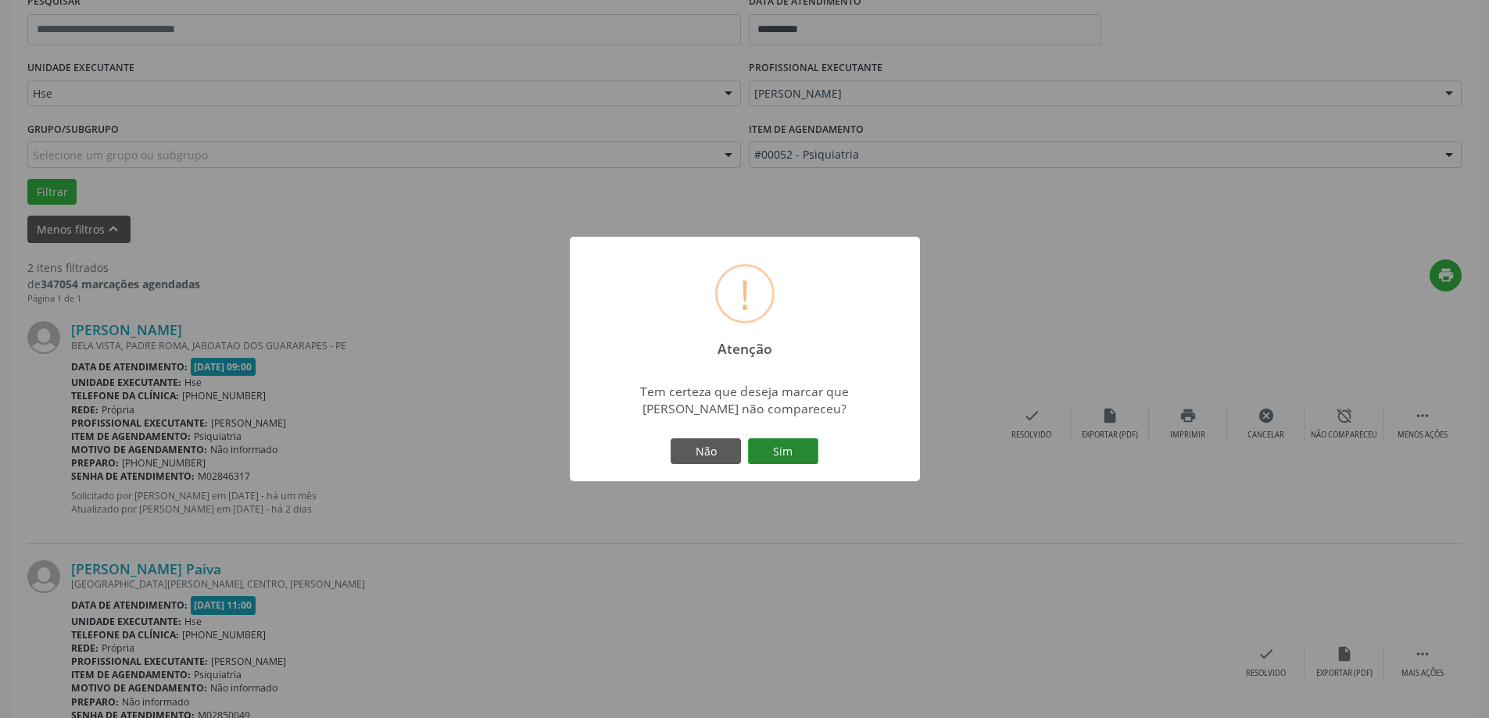
click at [779, 453] on button "Sim" at bounding box center [783, 452] width 70 height 27
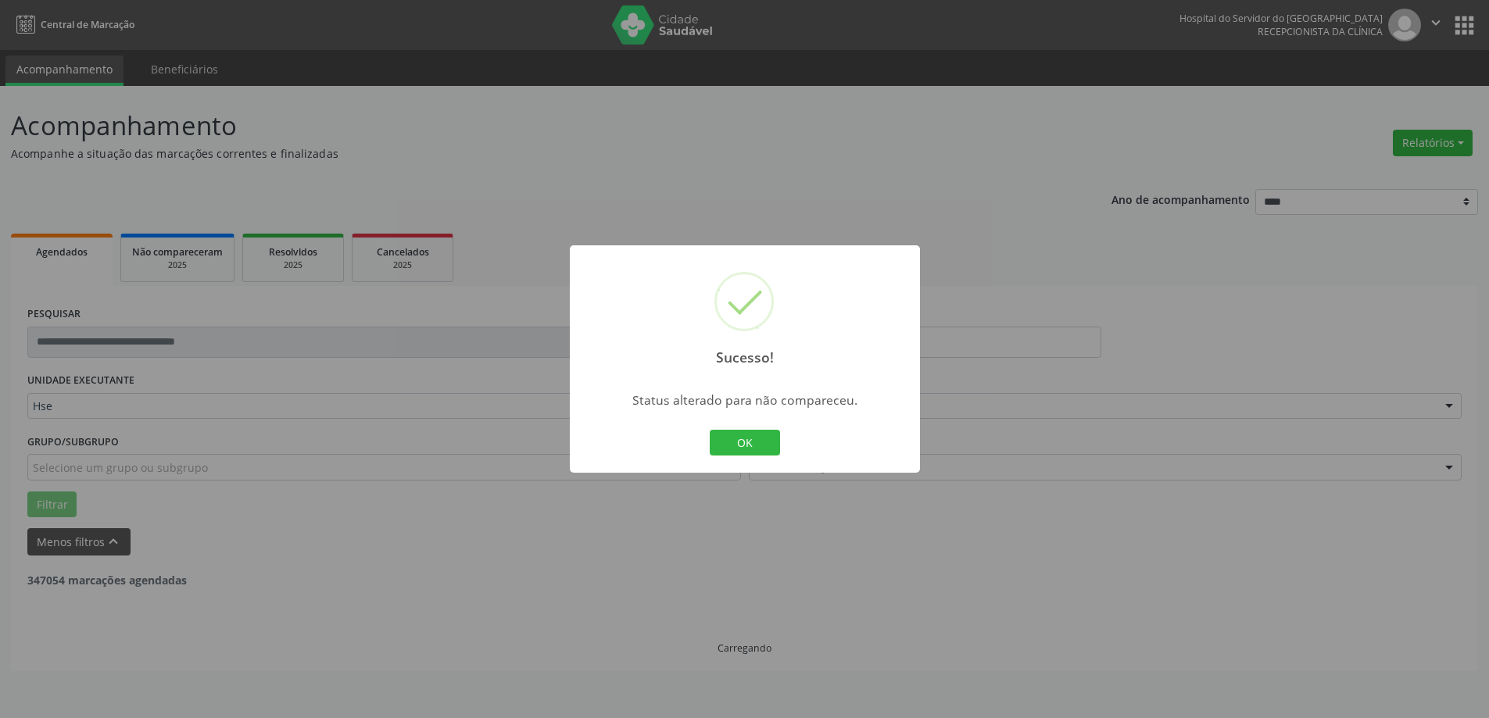
scroll to position [0, 0]
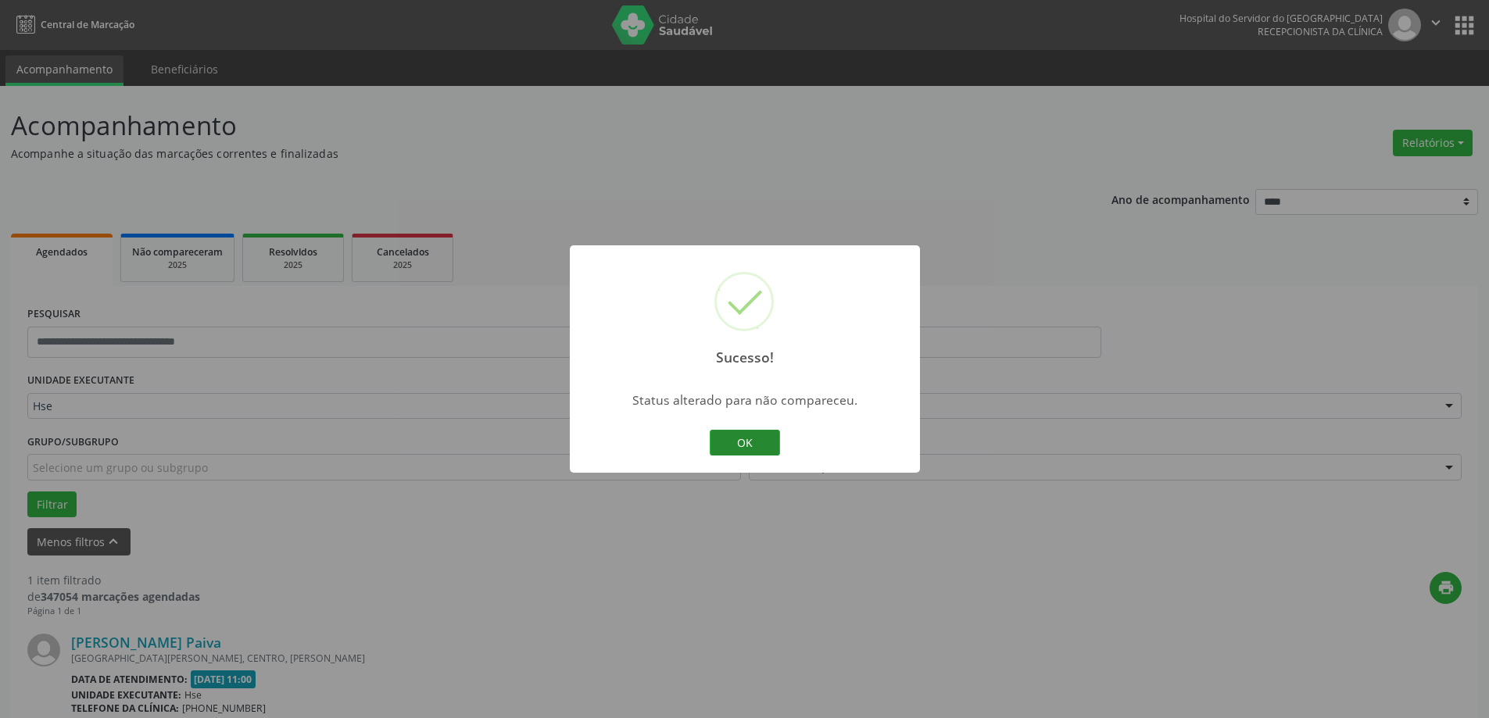
click at [750, 449] on button "OK" at bounding box center [745, 443] width 70 height 27
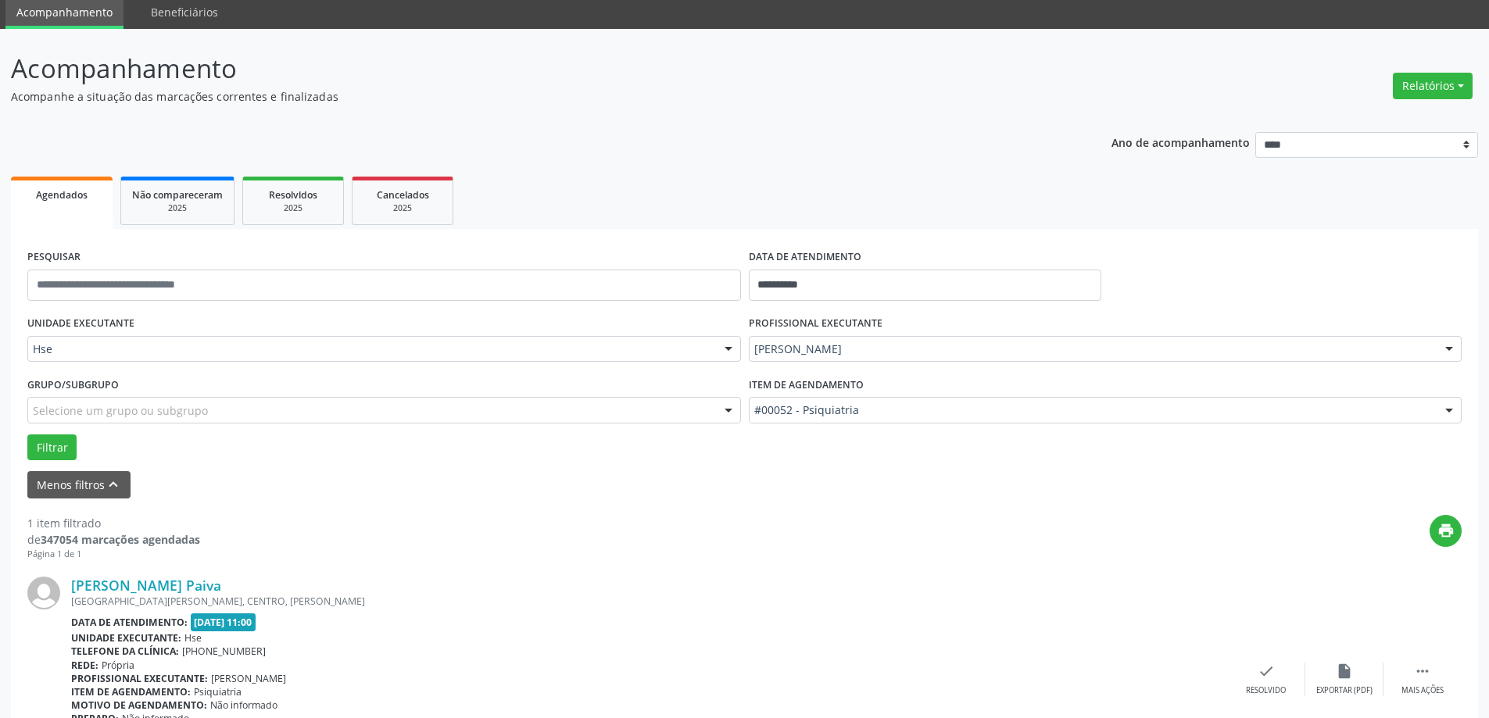
scroll to position [165, 0]
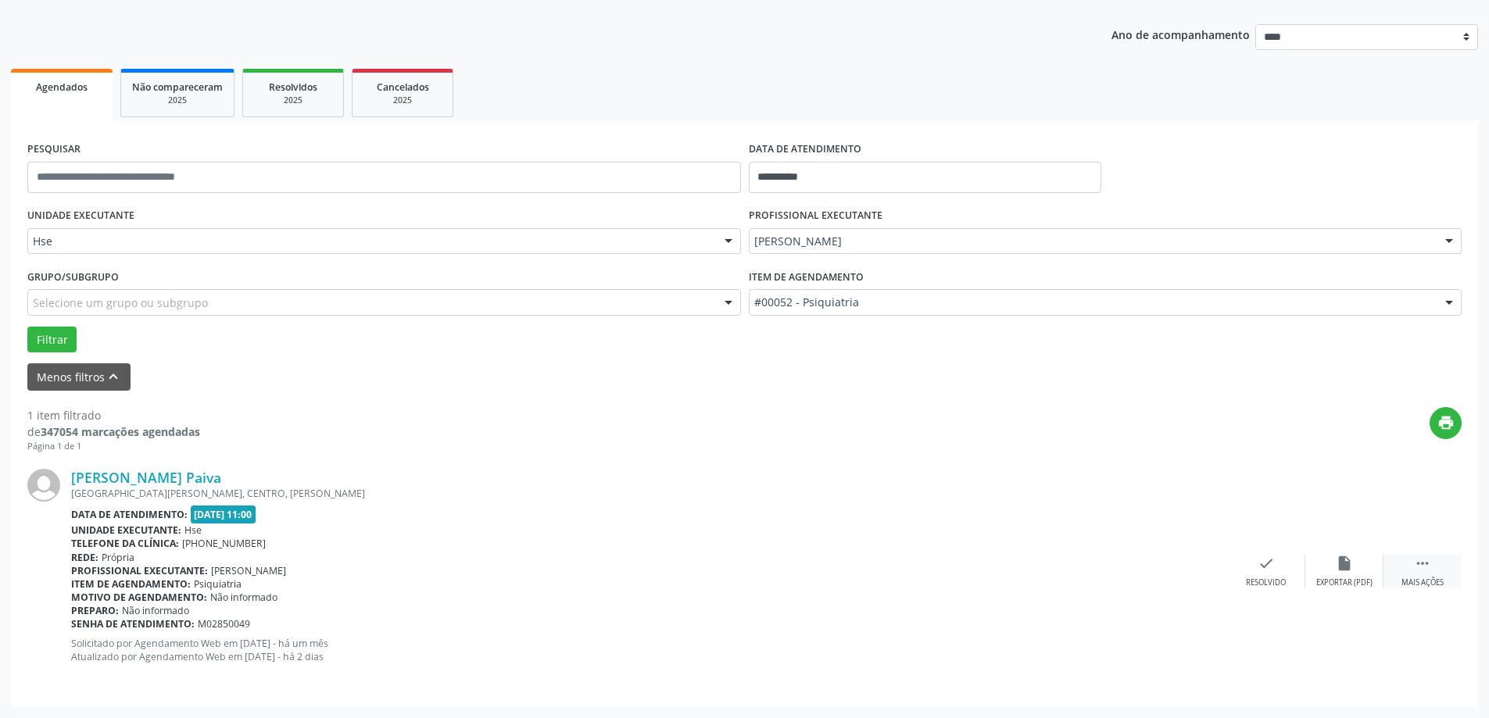
click at [1423, 581] on div "Mais ações" at bounding box center [1423, 583] width 42 height 11
click at [1323, 572] on div "alarm_off Não compareceu" at bounding box center [1344, 572] width 78 height 34
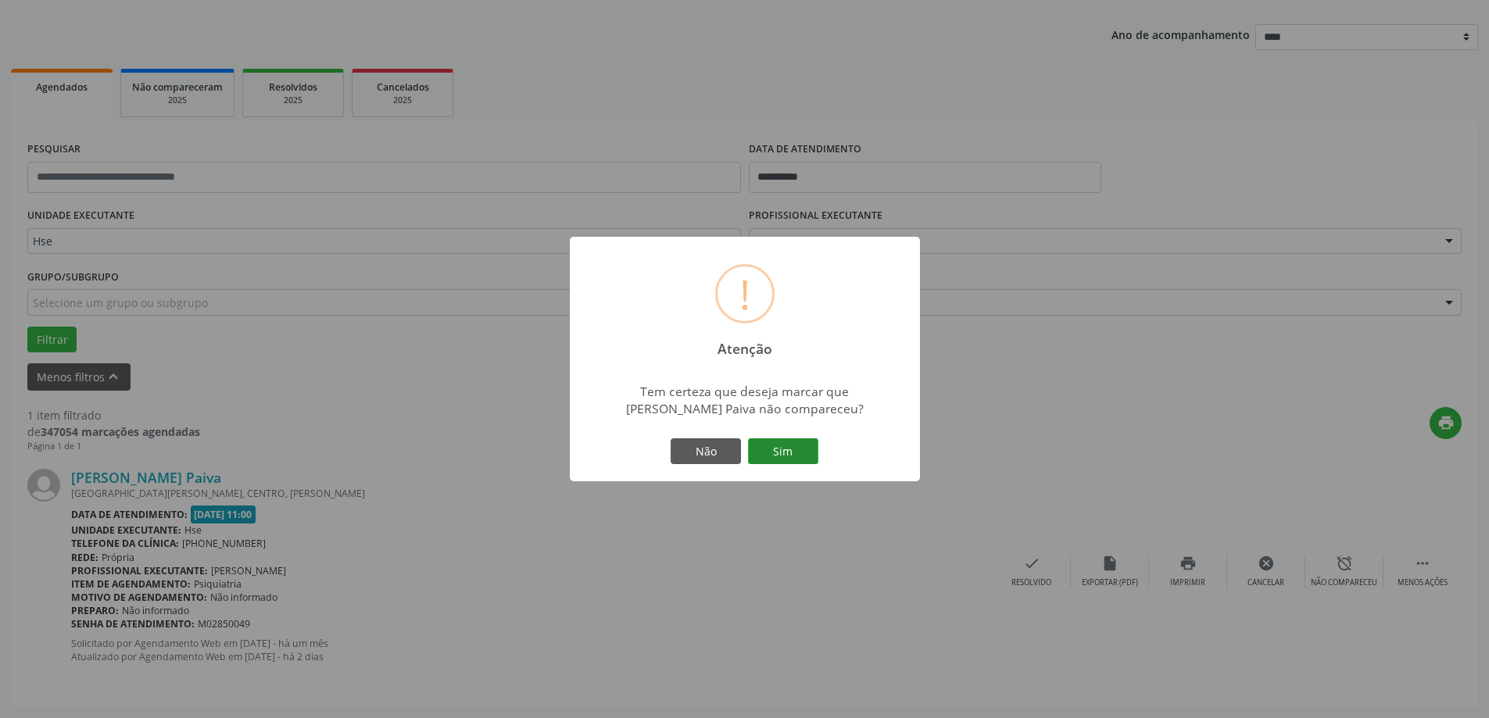
click at [782, 446] on button "Sim" at bounding box center [783, 452] width 70 height 27
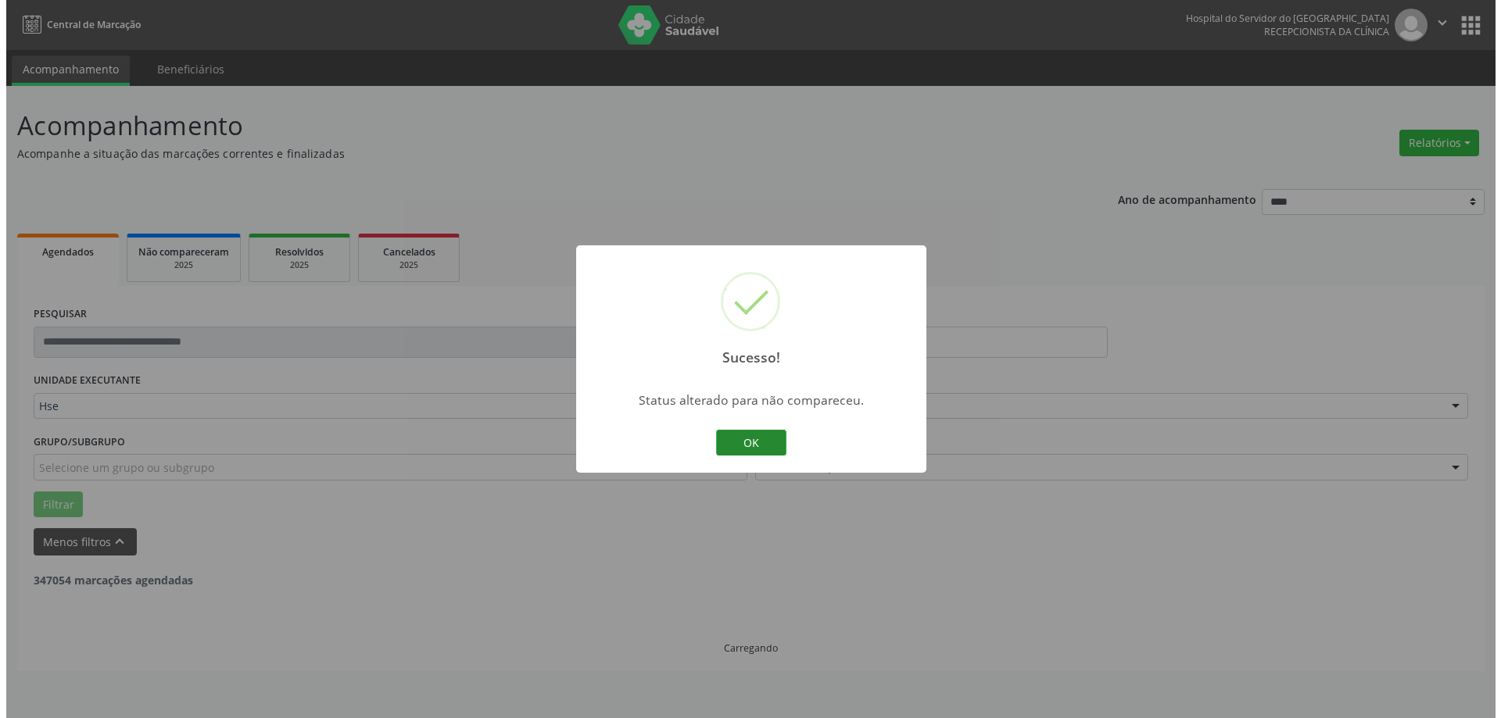
scroll to position [0, 0]
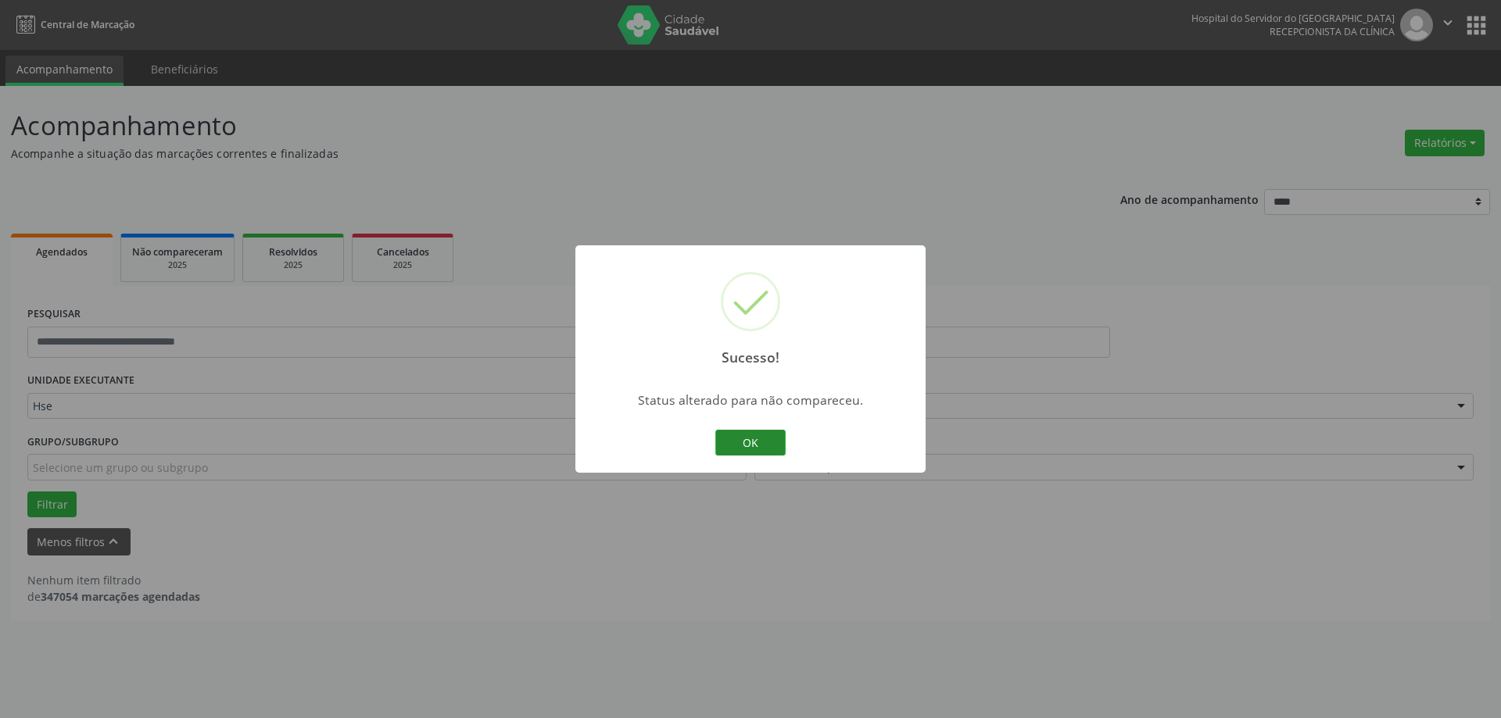
click at [734, 430] on button "OK" at bounding box center [750, 443] width 70 height 27
